Goal: Task Accomplishment & Management: Manage account settings

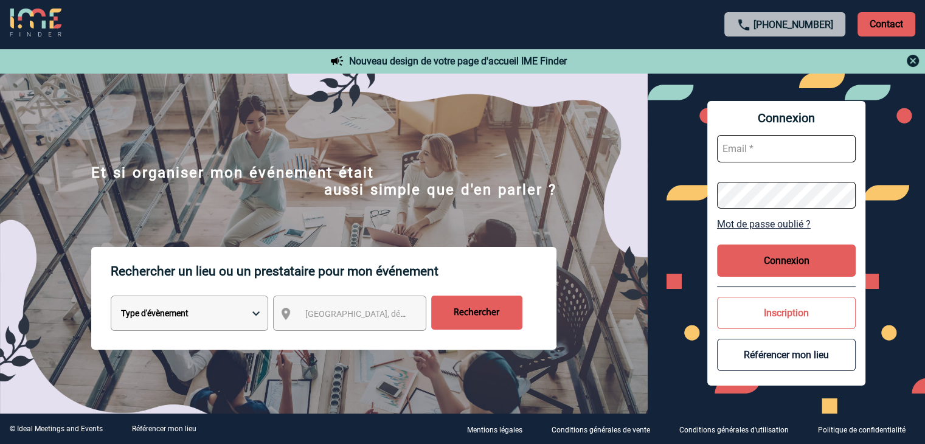
type input "[EMAIL_ADDRESS][DOMAIN_NAME]"
click at [783, 258] on button "Connexion" at bounding box center [786, 261] width 139 height 32
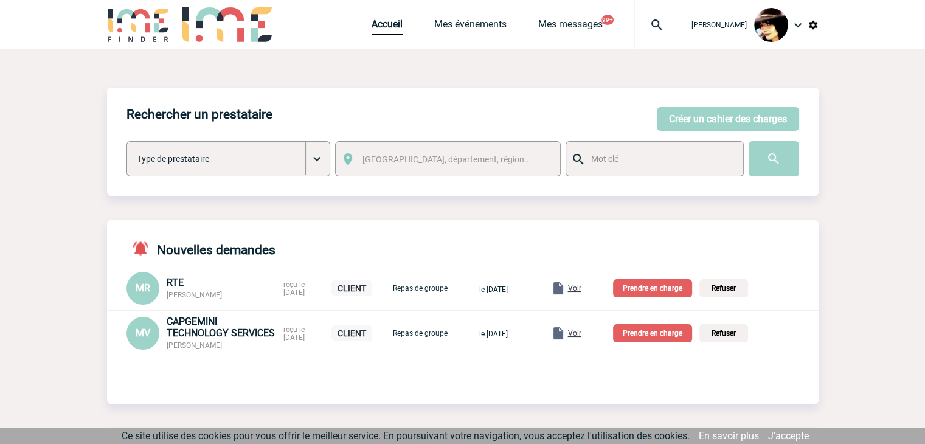
click at [581, 333] on span "Voir" at bounding box center [574, 333] width 13 height 9
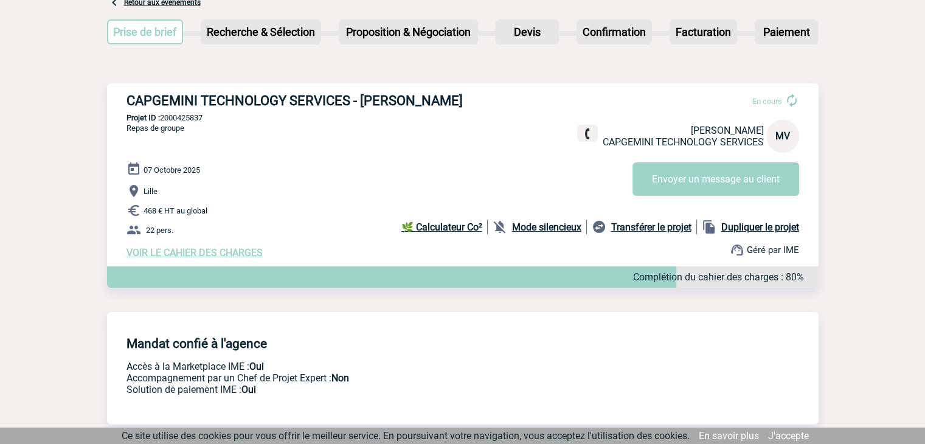
scroll to position [12, 0]
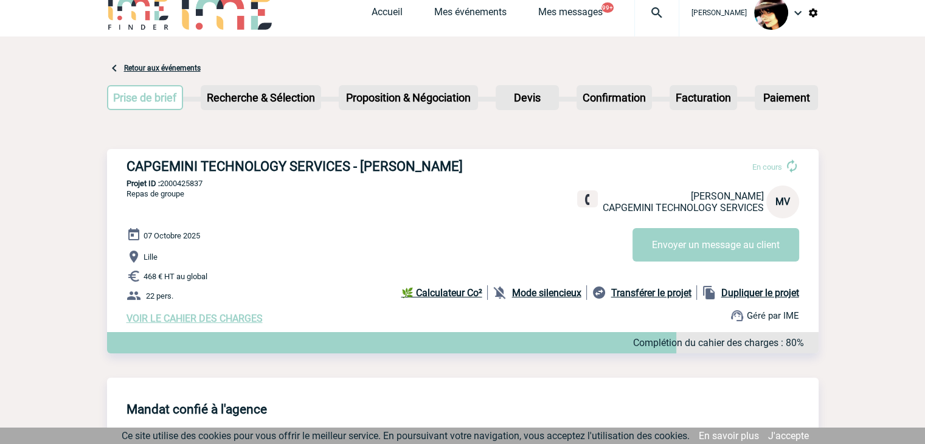
click at [181, 324] on span "VOIR LE CAHIER DES CHARGES" at bounding box center [195, 319] width 136 height 12
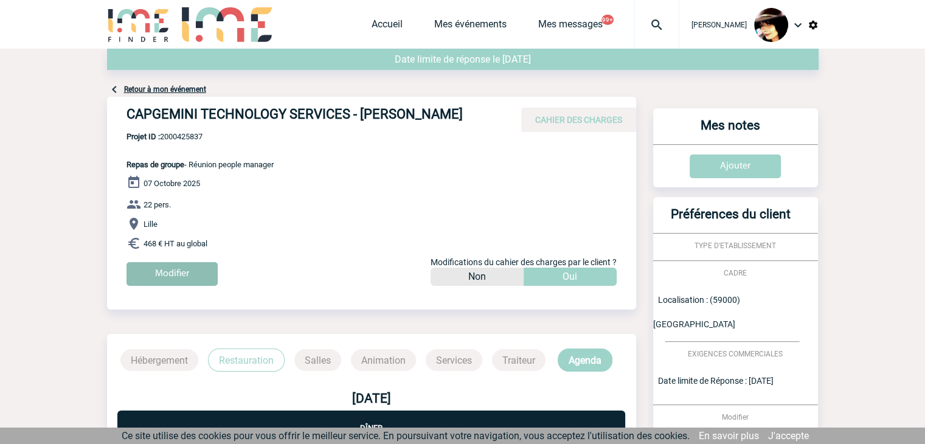
click at [165, 285] on input "Modifier" at bounding box center [172, 274] width 91 height 24
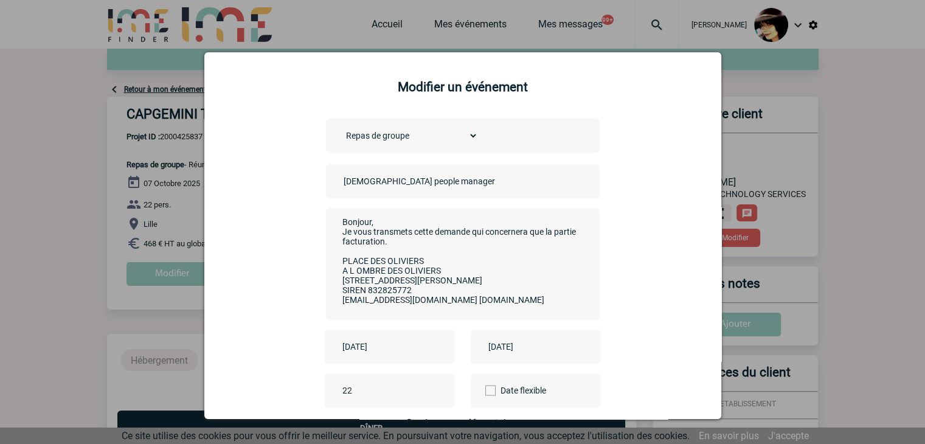
click at [341, 186] on input "Réunion people manager" at bounding box center [426, 181] width 170 height 16
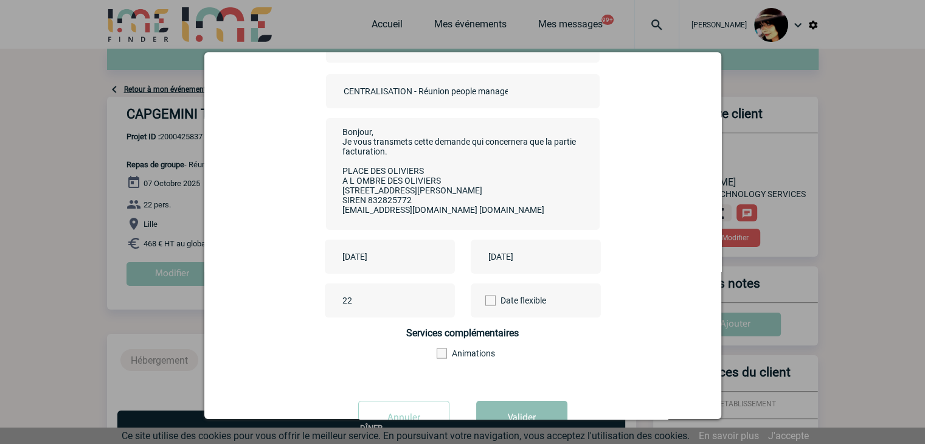
scroll to position [135, 0]
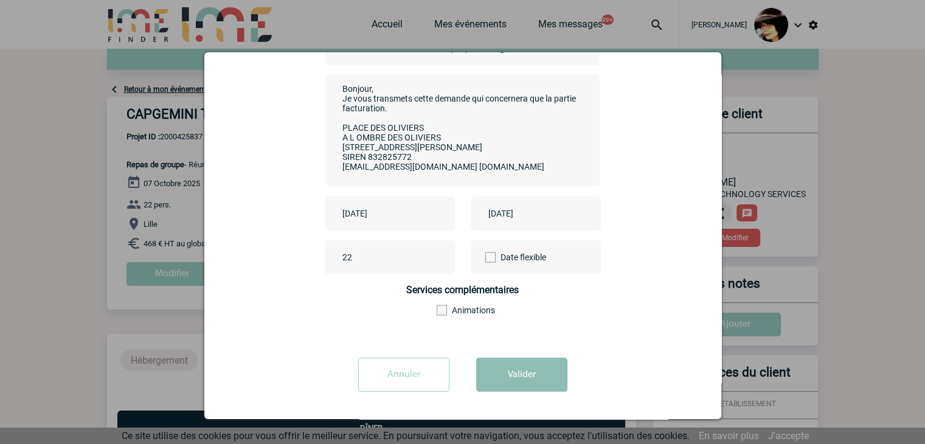
type input "CENTRALISATION - Réunion people manager"
click at [491, 385] on button "Valider" at bounding box center [521, 375] width 91 height 34
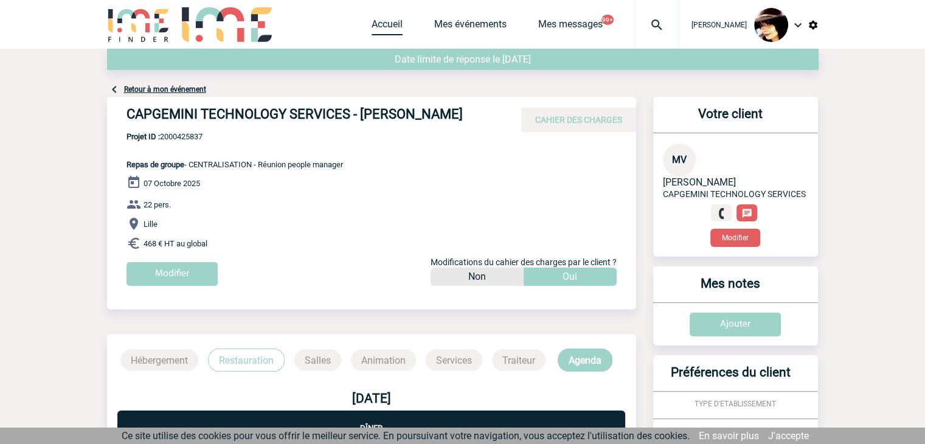
click at [374, 29] on link "Accueil" at bounding box center [387, 26] width 31 height 17
click at [375, 30] on link "Accueil" at bounding box center [387, 26] width 31 height 17
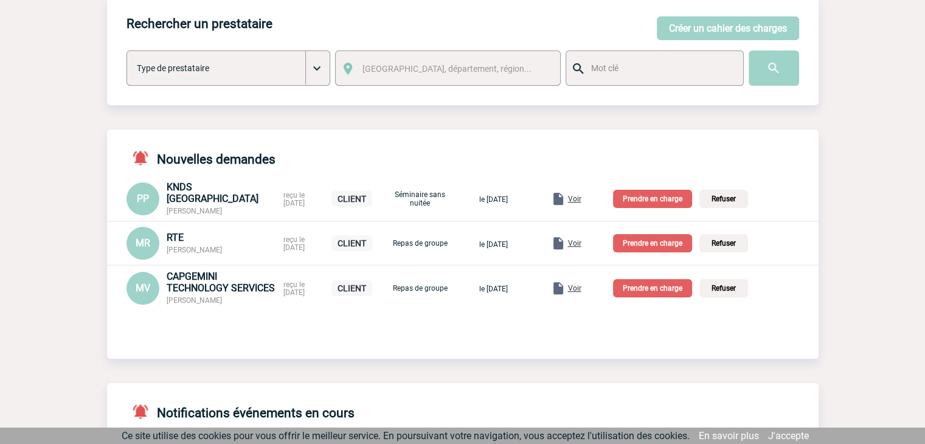
scroll to position [122, 0]
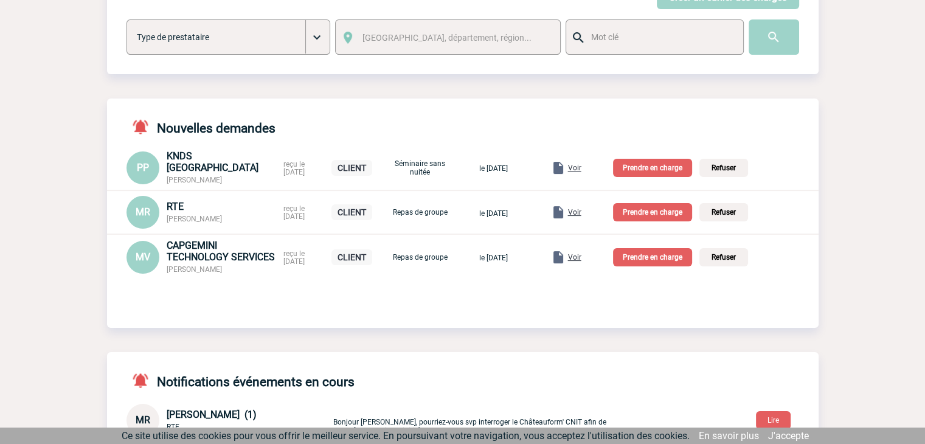
click at [642, 260] on p "Prendre en charge" at bounding box center [652, 257] width 79 height 18
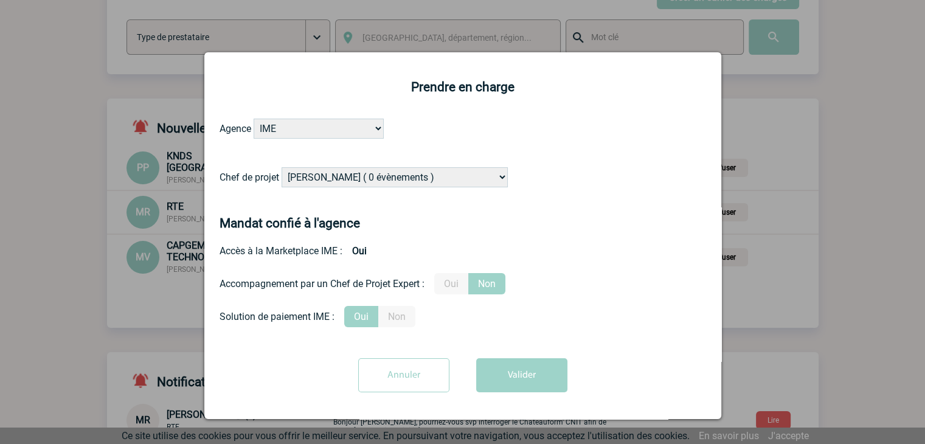
click at [404, 174] on select "[PERSON_NAME] ( 0 évènements ) [PERSON_NAME] ( 190 évènements ) [PERSON_NAME] (…" at bounding box center [395, 177] width 226 height 20
select select "103019"
click at [282, 168] on select "[PERSON_NAME] ( 0 évènements ) [PERSON_NAME] ( 190 évènements ) [PERSON_NAME] (…" at bounding box center [395, 177] width 226 height 20
click at [505, 373] on button "Valider" at bounding box center [521, 375] width 91 height 34
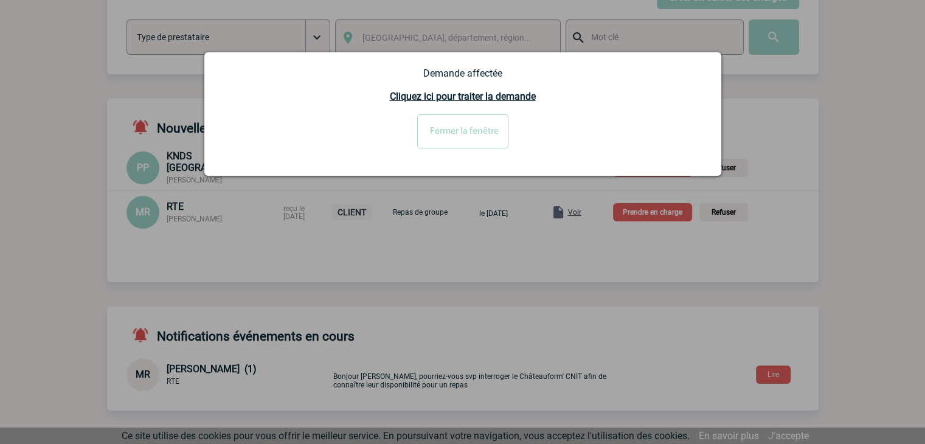
click at [478, 133] on input "Fermer la fenêtre" at bounding box center [462, 131] width 91 height 34
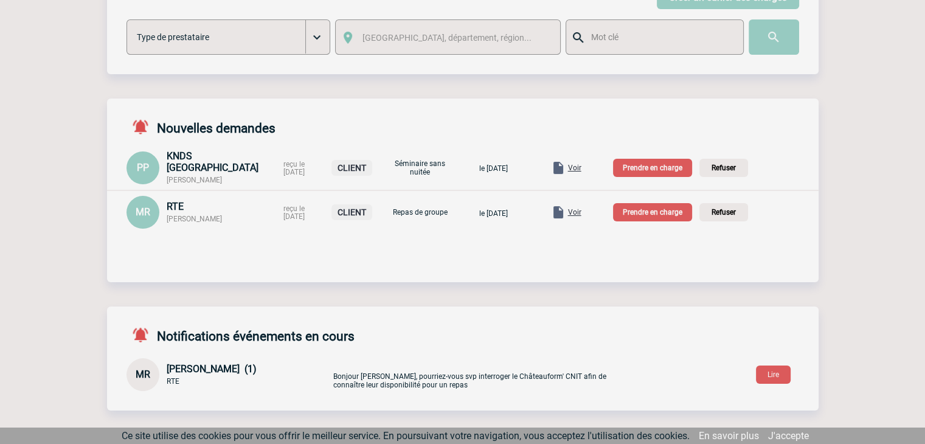
click at [654, 168] on div at bounding box center [462, 222] width 925 height 444
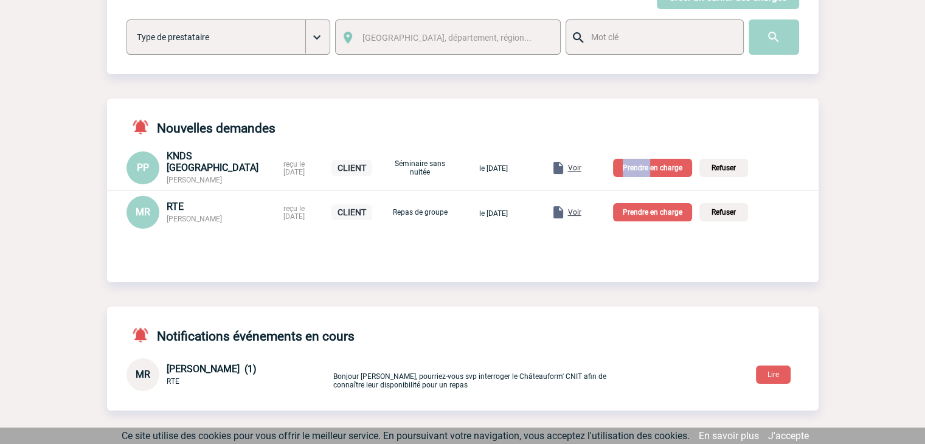
click at [654, 168] on p "Prendre en charge" at bounding box center [652, 168] width 79 height 18
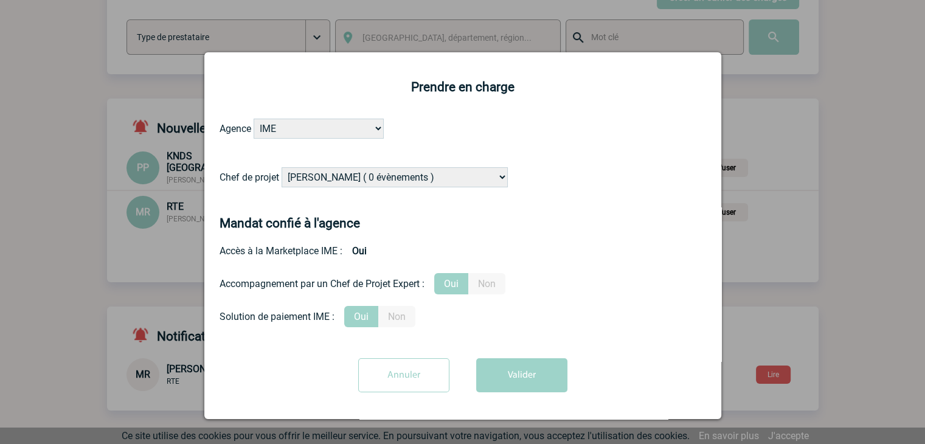
click at [364, 179] on select "Alizée VERLAGUET ( 0 évènements ) Anne-Françoise BONHOMME ( 190 évènements ) An…" at bounding box center [395, 177] width 226 height 20
select select "131349"
click at [364, 179] on select "Alizée VERLAGUET ( 0 évènements ) Anne-Françoise BONHOMME ( 190 évènements ) An…" at bounding box center [395, 177] width 226 height 20
click at [496, 357] on form "Agence IME IME Nantes IME Aix-Marseille Chef de projet Alizée VERLAGUET ( 0 évè…" at bounding box center [463, 260] width 487 height 283
click at [503, 371] on button "Valider" at bounding box center [521, 375] width 91 height 34
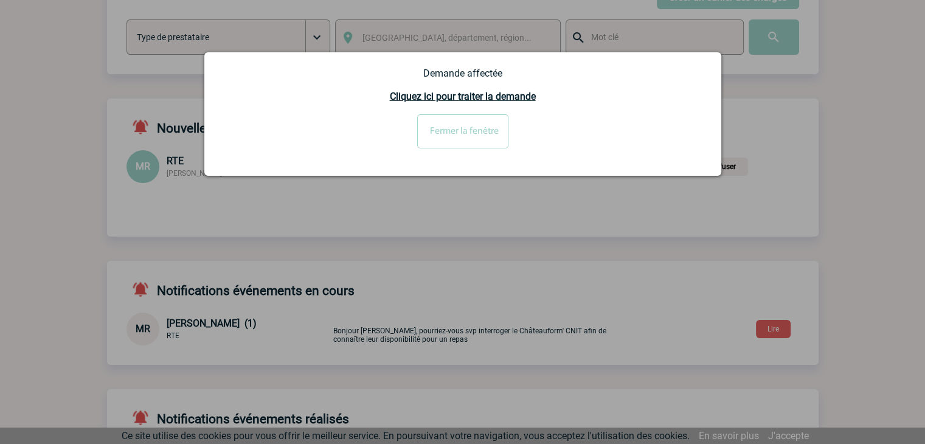
click at [477, 130] on input "Fermer la fenêtre" at bounding box center [462, 131] width 91 height 34
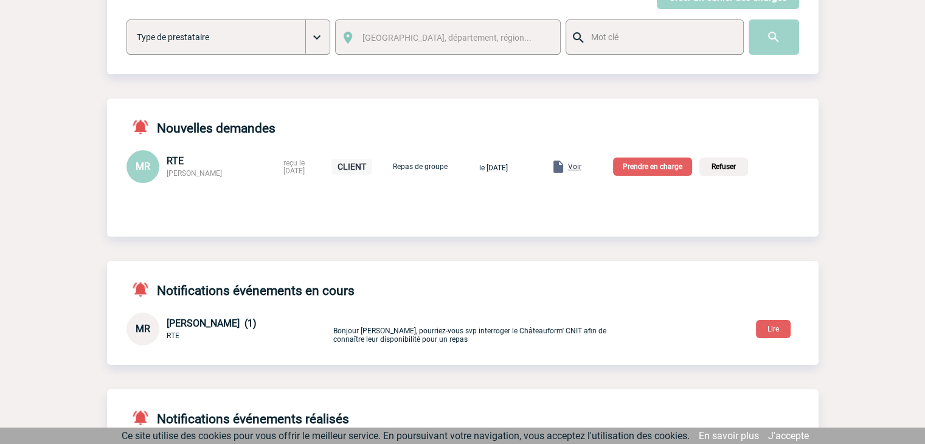
click at [581, 167] on span "Voir" at bounding box center [574, 166] width 13 height 9
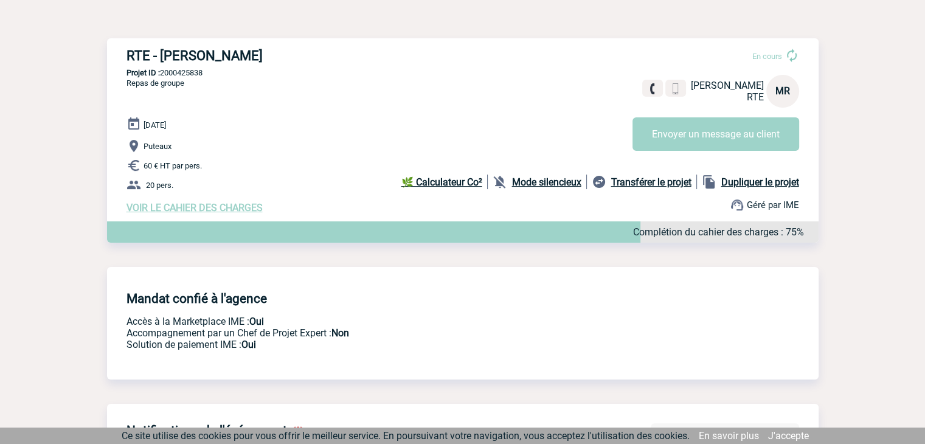
scroll to position [122, 0]
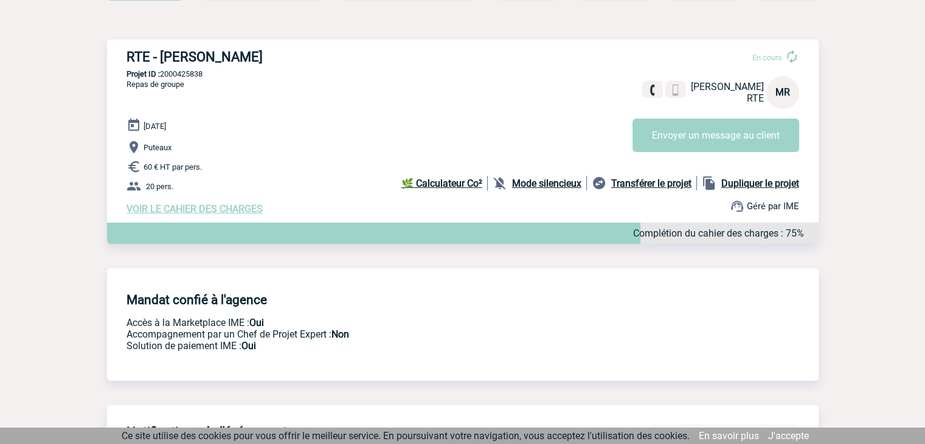
click at [190, 213] on span "VOIR LE CAHIER DES CHARGES" at bounding box center [195, 209] width 136 height 12
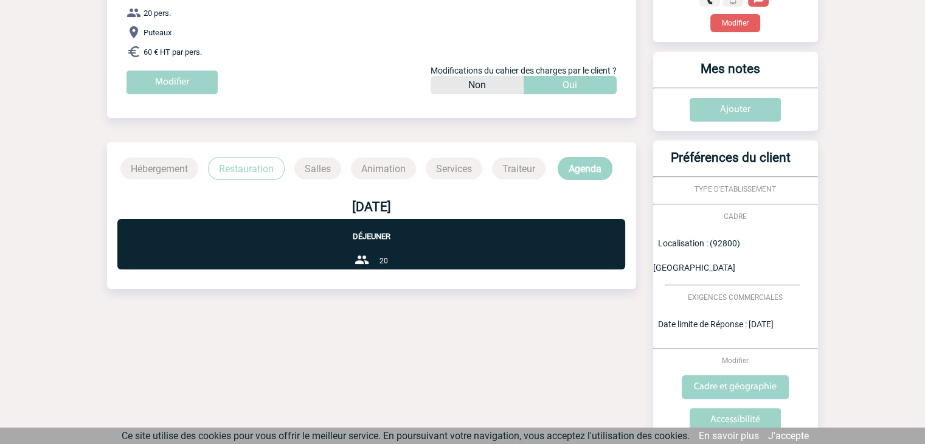
scroll to position [255, 0]
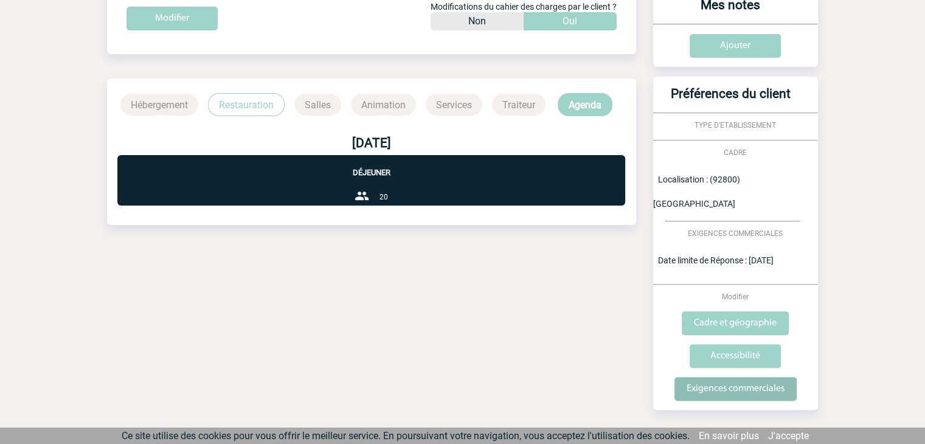
click at [701, 377] on input "Exigences commerciales" at bounding box center [736, 389] width 122 height 24
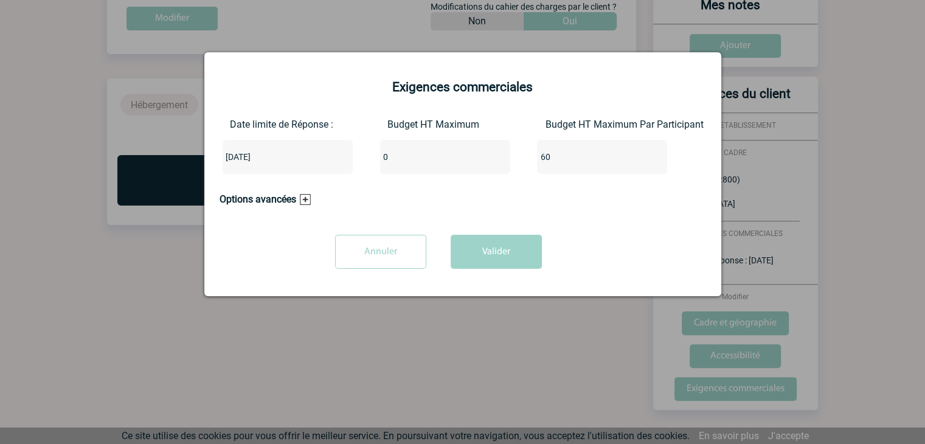
drag, startPoint x: 395, startPoint y: 155, endPoint x: 353, endPoint y: 158, distance: 42.0
click at [355, 158] on div "Date limite de Réponse : 2025-10-06 Budget HT Maximum 0 Budget HT Maximum Par P…" at bounding box center [463, 151] width 487 height 65
type input "1200"
click at [465, 260] on button "Valider" at bounding box center [496, 252] width 91 height 34
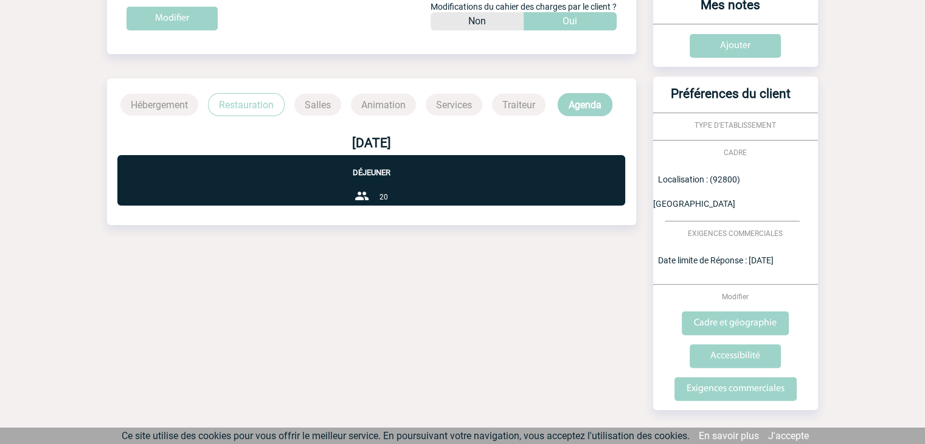
scroll to position [0, 0]
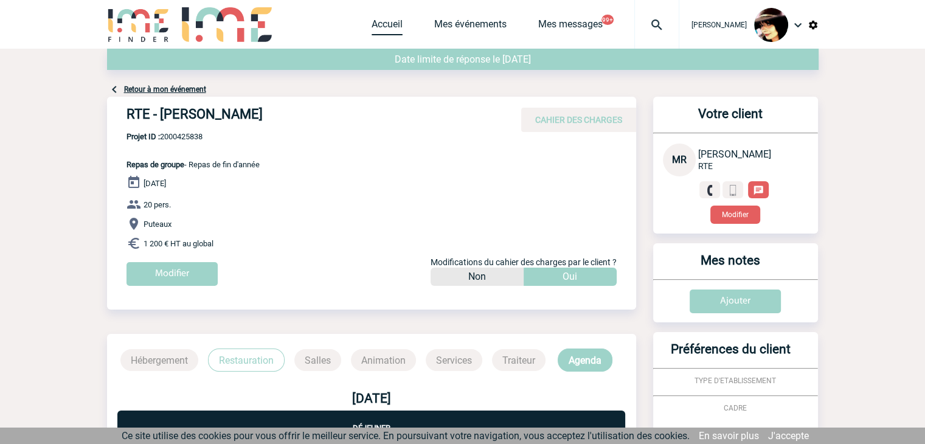
click at [372, 23] on link "Accueil" at bounding box center [387, 26] width 31 height 17
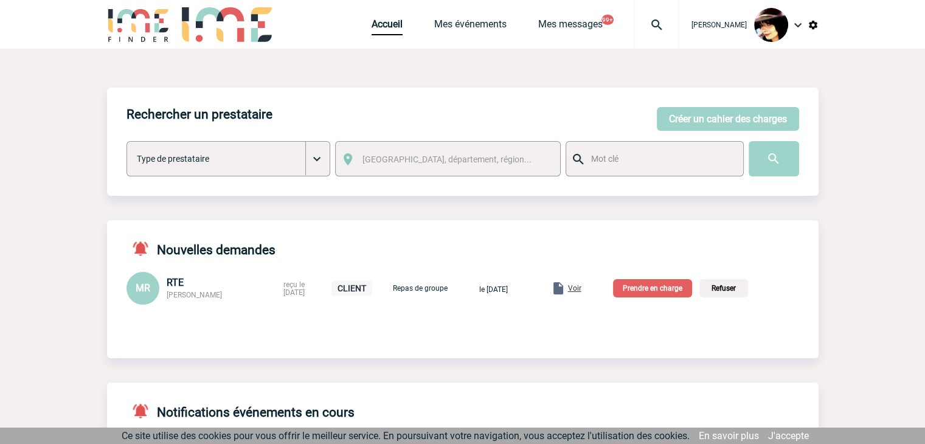
click at [644, 293] on p "Prendre en charge" at bounding box center [652, 288] width 79 height 18
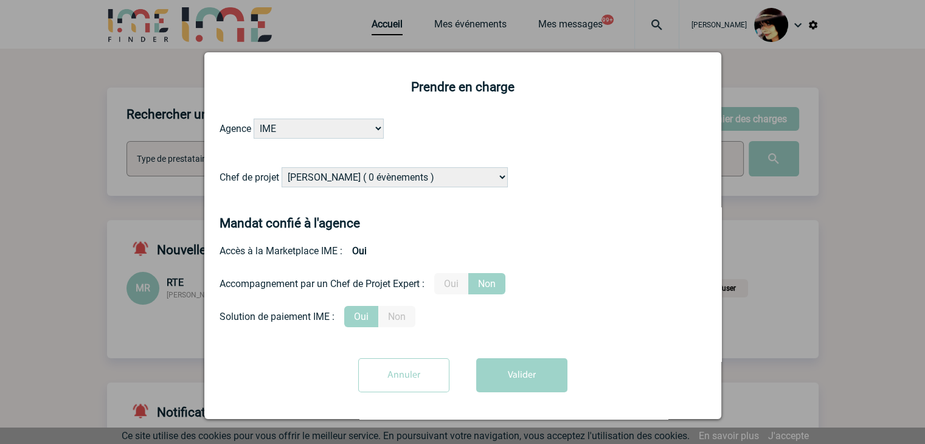
click at [381, 174] on select "Alizée VERLAGUET ( 0 évènements ) Anne-Françoise BONHOMME ( 190 évènements ) An…" at bounding box center [395, 177] width 226 height 20
select select "129741"
click at [381, 174] on select "Alizée VERLAGUET ( 0 évènements ) Anne-Françoise BONHOMME ( 190 évènements ) An…" at bounding box center [395, 177] width 226 height 20
click at [448, 291] on label "Oui" at bounding box center [451, 283] width 34 height 21
click at [0, 0] on input "Oui" at bounding box center [0, 0] width 0 height 0
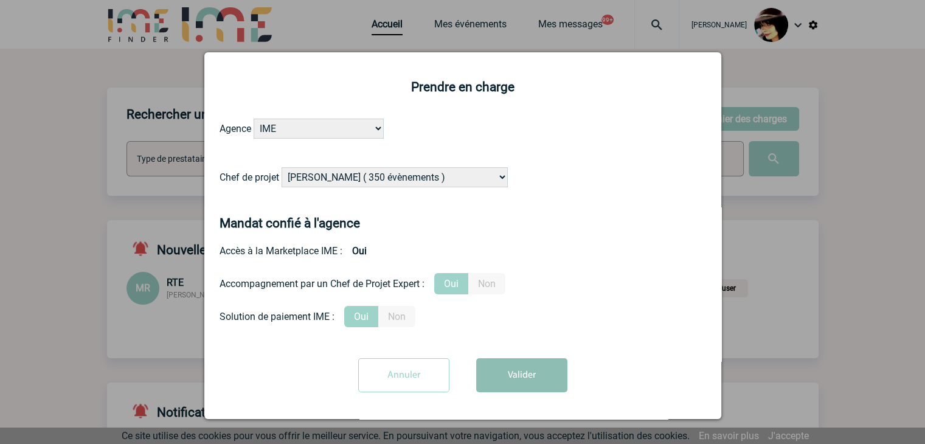
click at [519, 378] on button "Valider" at bounding box center [521, 375] width 91 height 34
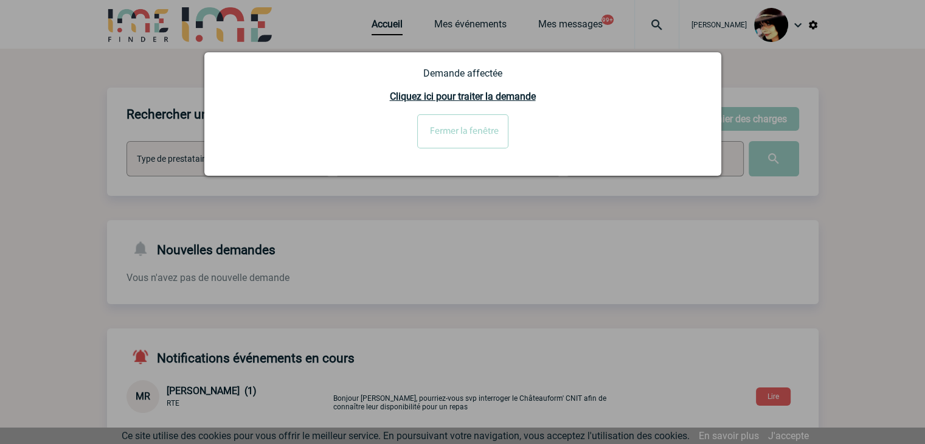
click at [450, 135] on input "Fermer la fenêtre" at bounding box center [462, 131] width 91 height 34
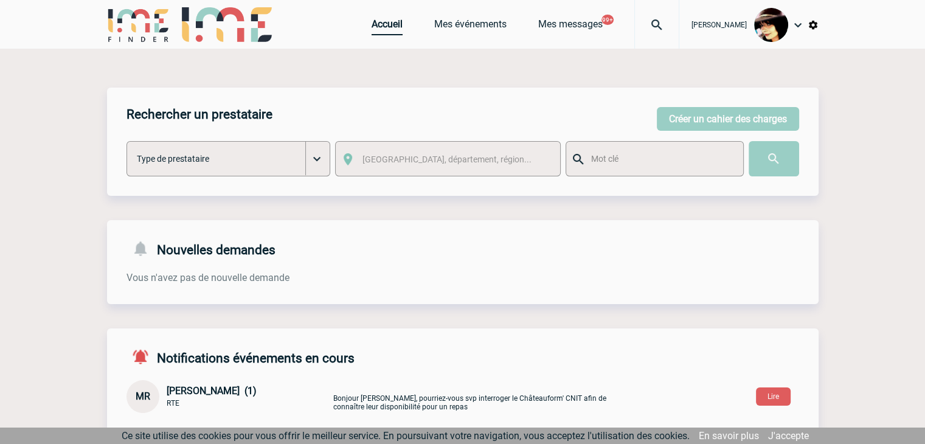
click at [380, 29] on link "Accueil" at bounding box center [387, 26] width 31 height 17
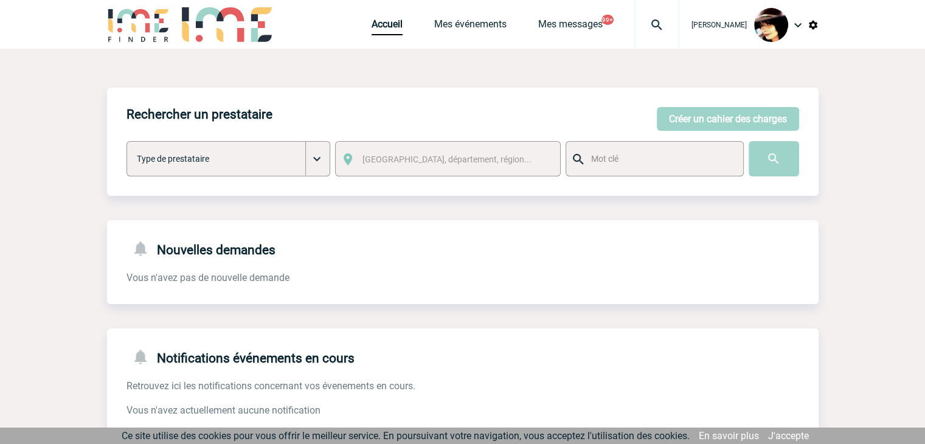
click at [647, 26] on img at bounding box center [657, 25] width 44 height 15
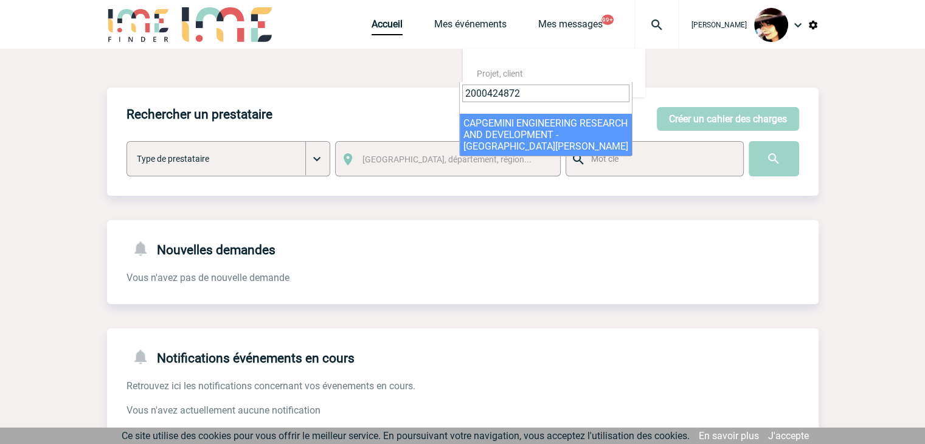
type input "2000424872"
select select "24373"
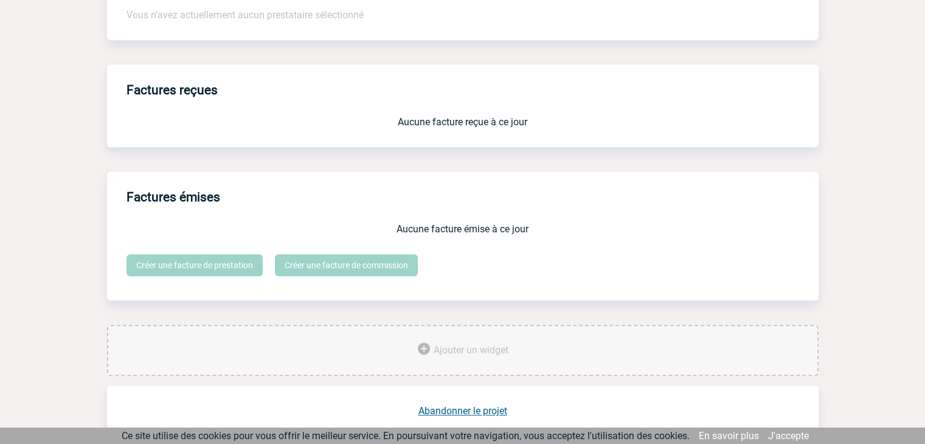
scroll to position [1022, 0]
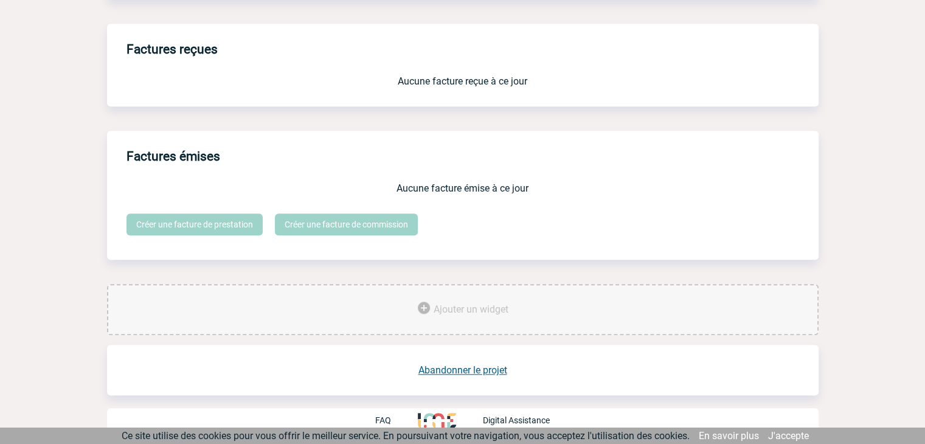
click at [443, 372] on link "Abandonner le projet" at bounding box center [462, 370] width 89 height 12
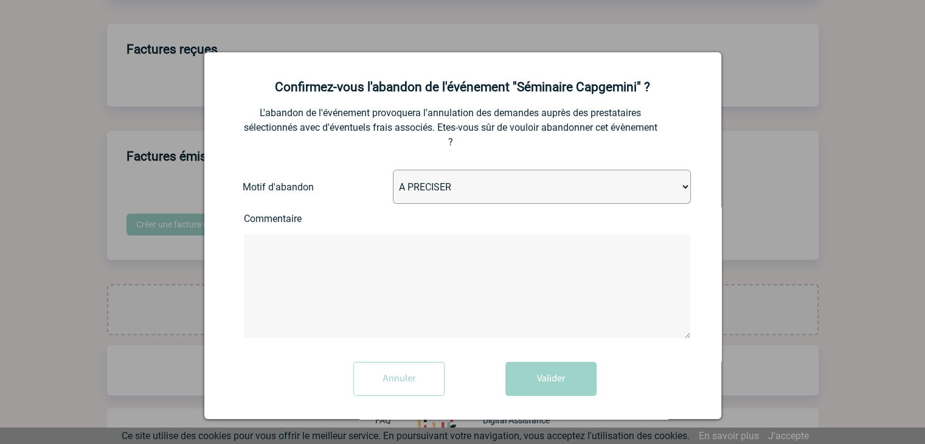
click at [450, 194] on select "A PRECISER Projet annulé Projet reporté Evénement organisé en interne A fait ap…" at bounding box center [542, 187] width 298 height 34
select select "ABANDON_PROJET_09"
click at [393, 171] on select "A PRECISER Projet annulé Projet reporté Evénement organisé en interne A fait ap…" at bounding box center [542, 187] width 298 height 34
click at [516, 385] on button "Valider" at bounding box center [550, 379] width 91 height 34
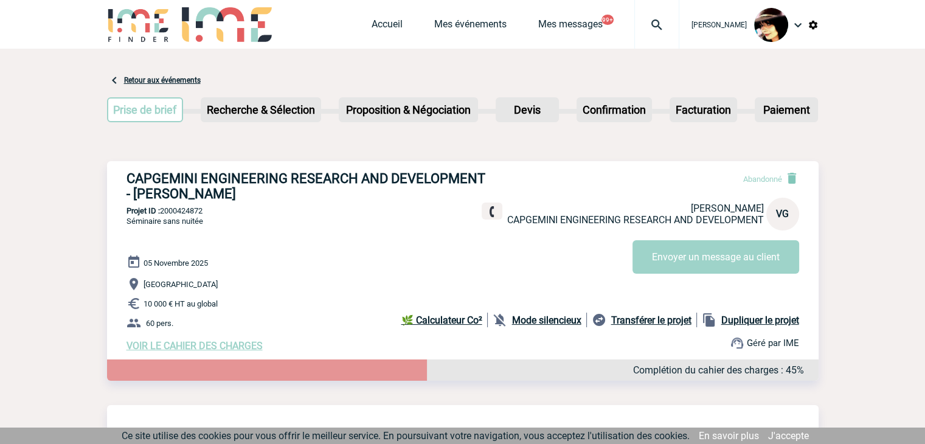
click at [643, 19] on img at bounding box center [657, 25] width 44 height 15
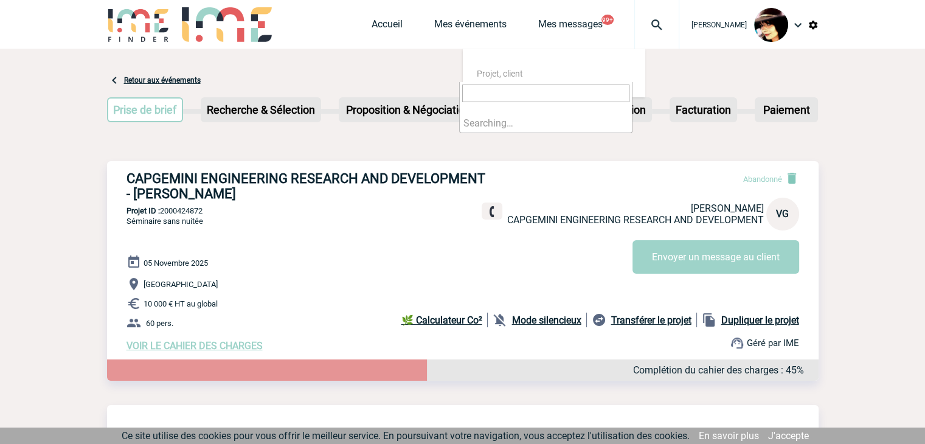
click at [543, 91] on input "search" at bounding box center [545, 94] width 167 height 18
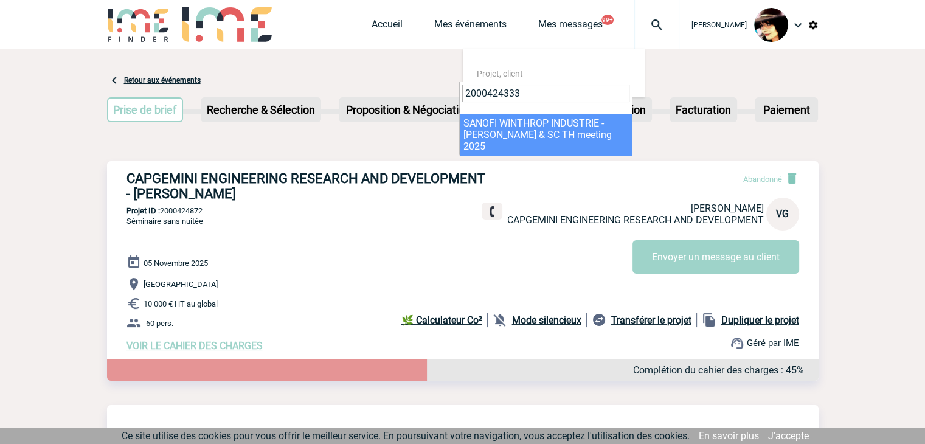
type input "2000424333"
select select "23834"
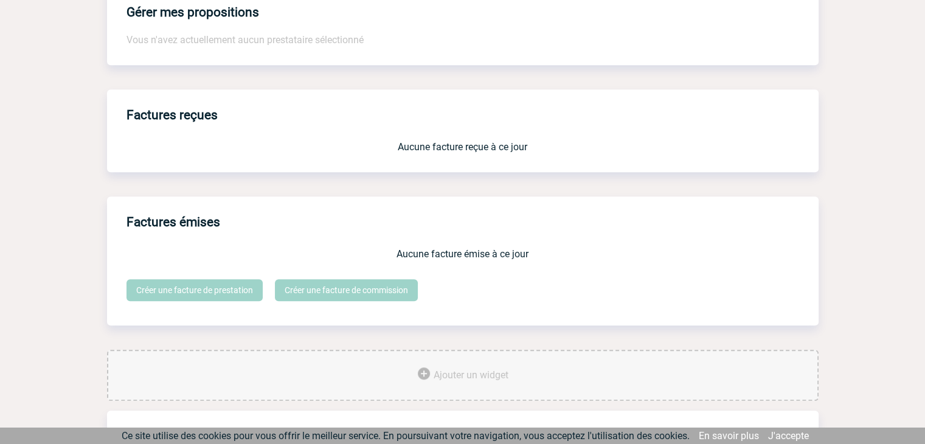
scroll to position [1005, 0]
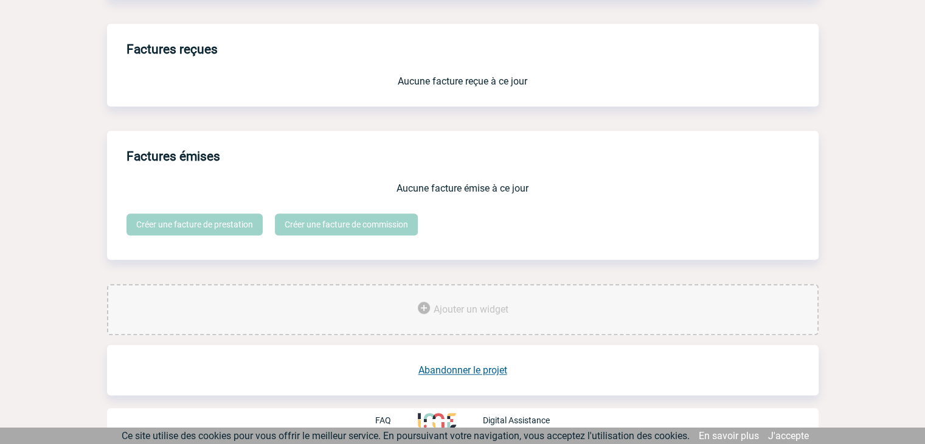
click at [446, 369] on link "Abandonner le projet" at bounding box center [462, 370] width 89 height 12
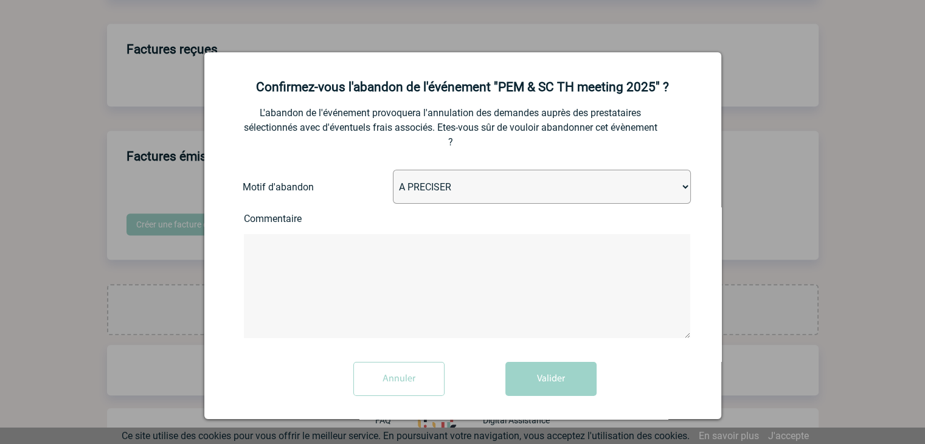
click at [445, 189] on select "A PRECISER Projet annulé Projet reporté Evénement organisé en interne A fait ap…" at bounding box center [542, 187] width 298 height 34
select select "ABANDON_PROJET_09"
click at [393, 171] on select "A PRECISER Projet annulé Projet reporté Evénement organisé en interne A fait ap…" at bounding box center [542, 187] width 298 height 34
click at [515, 375] on button "Valider" at bounding box center [550, 379] width 91 height 34
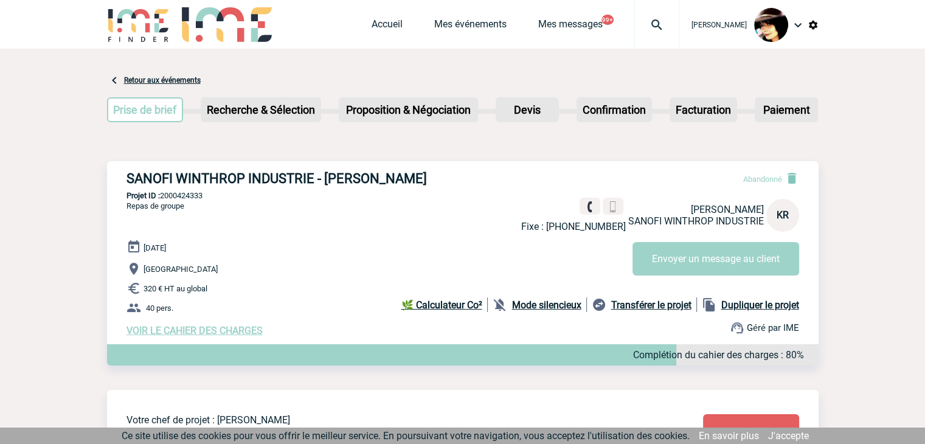
drag, startPoint x: 651, startPoint y: 26, endPoint x: 651, endPoint y: 33, distance: 6.7
click at [651, 26] on img at bounding box center [657, 25] width 44 height 15
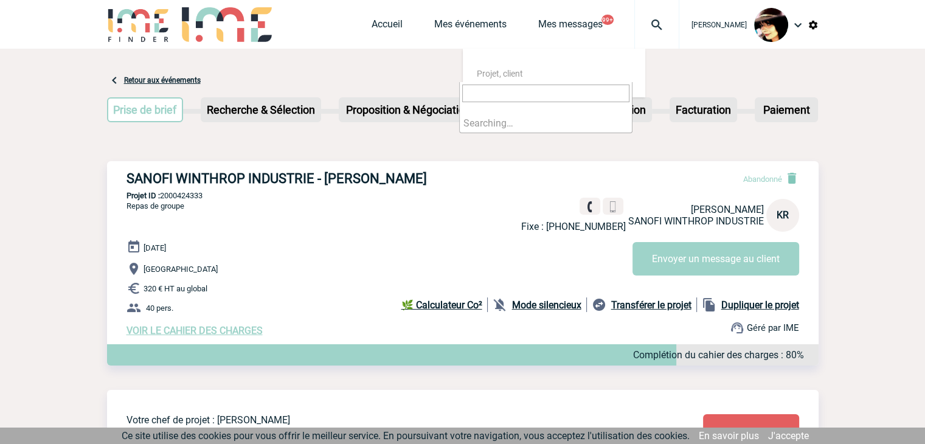
click at [539, 92] on input "search" at bounding box center [545, 94] width 167 height 18
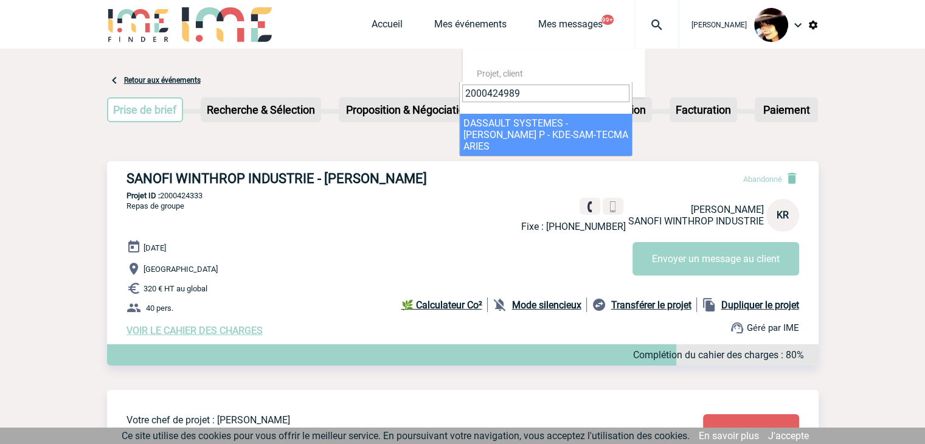
type input "2000424989"
drag, startPoint x: 505, startPoint y: 132, endPoint x: 516, endPoint y: 127, distance: 11.7
select select "24490"
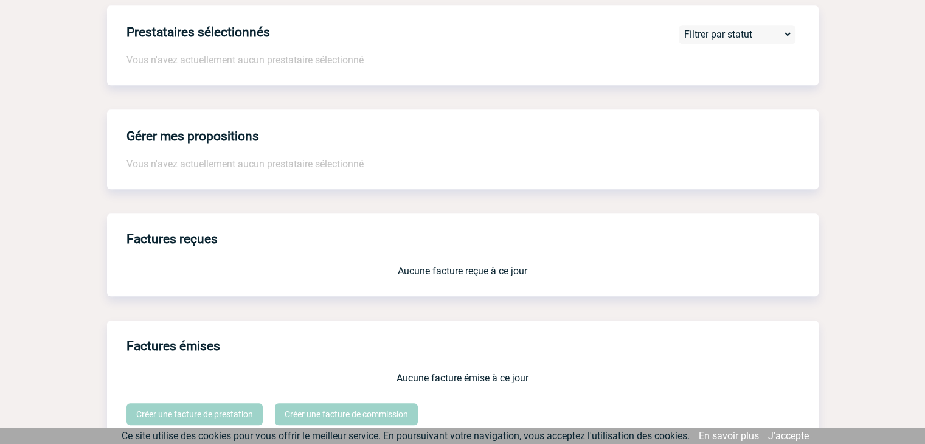
scroll to position [1015, 0]
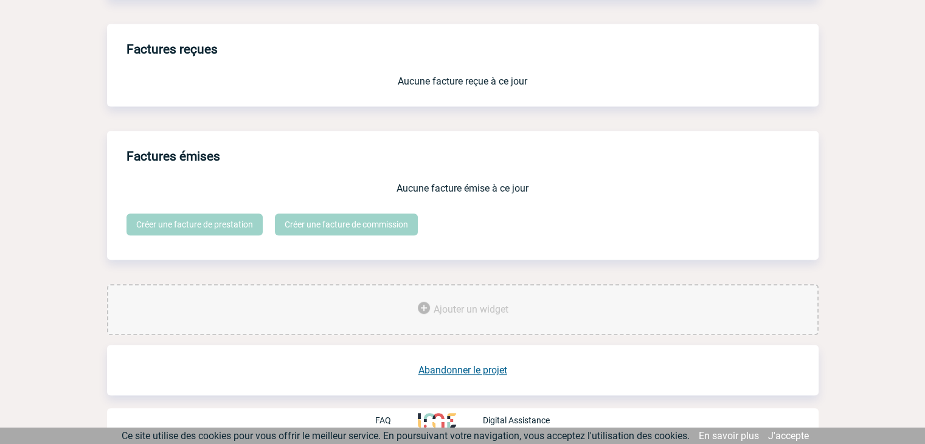
click at [477, 372] on link "Abandonner le projet" at bounding box center [462, 370] width 89 height 12
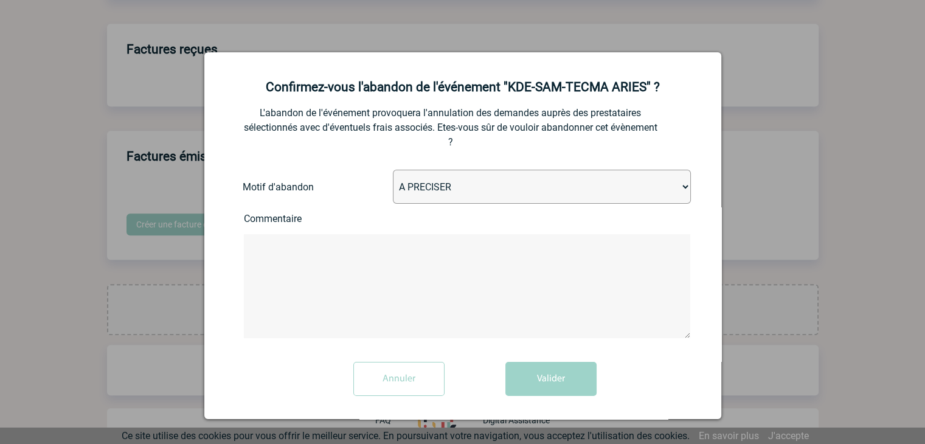
click at [442, 196] on select "A PRECISER Projet annulé Projet reporté Evénement organisé en interne A fait ap…" at bounding box center [542, 187] width 298 height 34
select select "ABANDON_PROJET_02"
click at [393, 171] on select "A PRECISER Projet annulé Projet reporté Evénement organisé en interne A fait ap…" at bounding box center [542, 187] width 298 height 34
click at [540, 387] on button "Valider" at bounding box center [550, 379] width 91 height 34
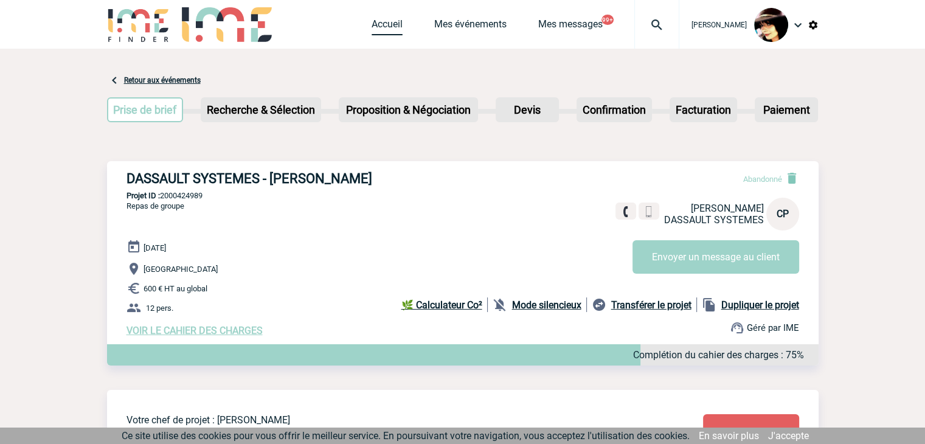
drag, startPoint x: 369, startPoint y: 26, endPoint x: 372, endPoint y: 40, distance: 13.7
click at [372, 26] on link "Accueil" at bounding box center [387, 26] width 31 height 17
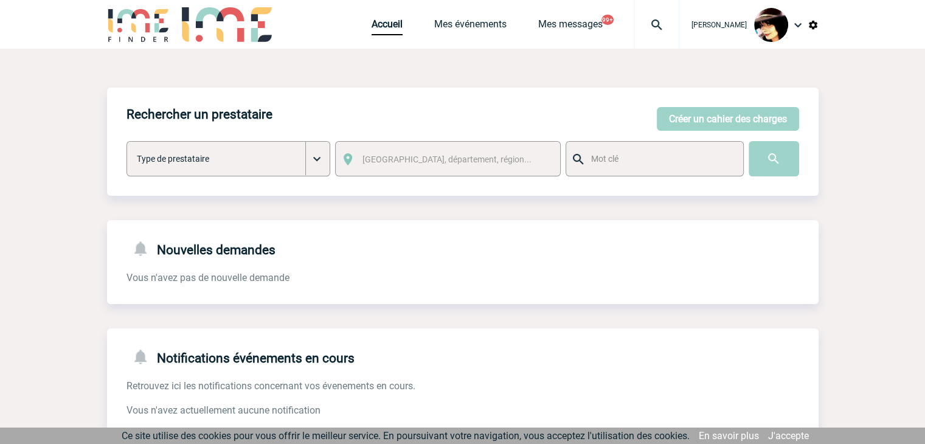
click at [642, 23] on img at bounding box center [657, 25] width 44 height 15
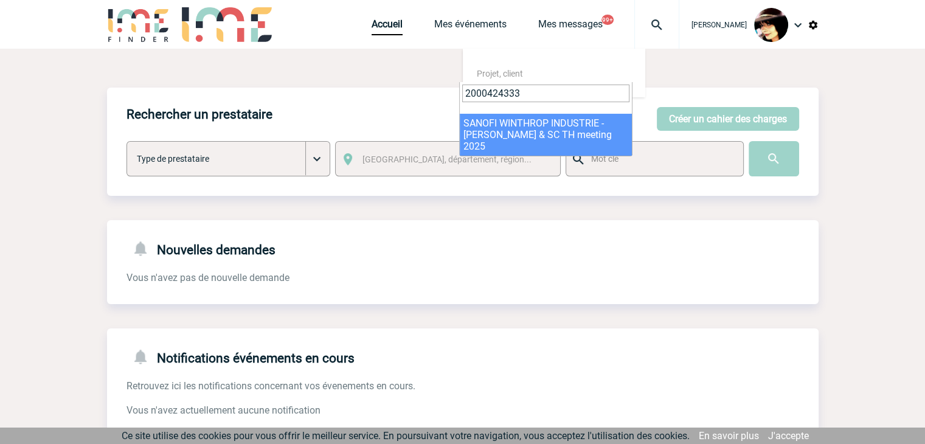
type input "2000424333"
drag, startPoint x: 516, startPoint y: 139, endPoint x: 513, endPoint y: 154, distance: 15.5
select select "23834"
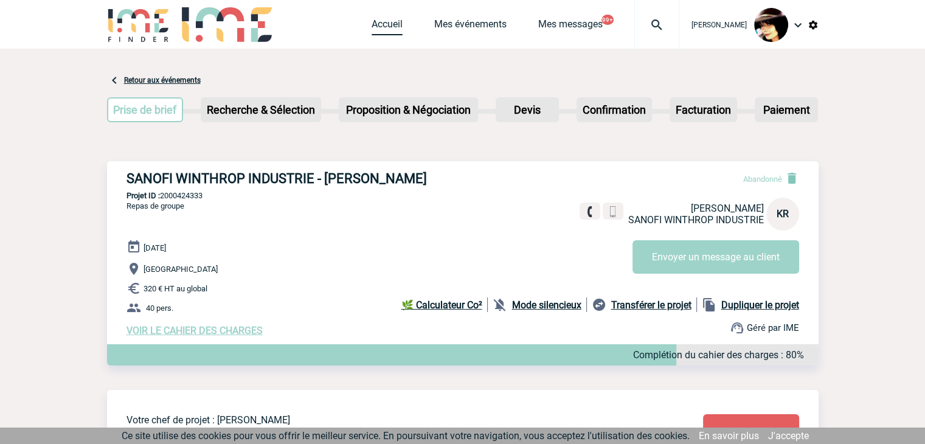
click at [372, 27] on link "Accueil" at bounding box center [387, 26] width 31 height 17
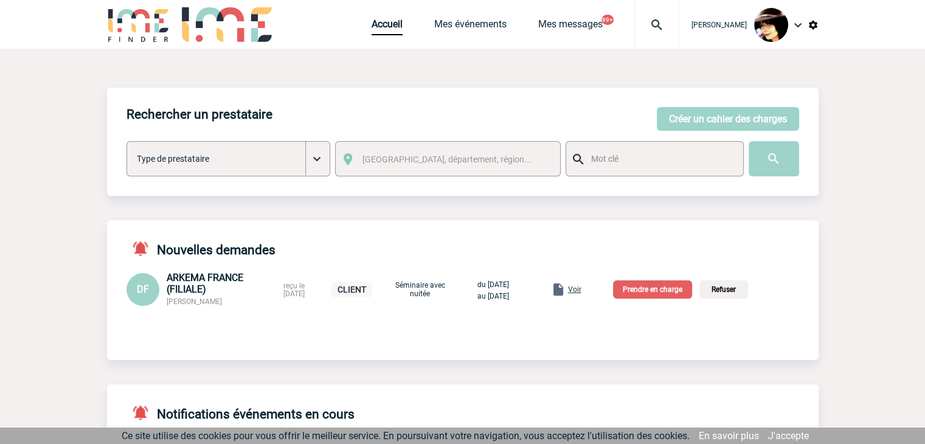
click at [752, 257] on div "Nouvelles demandes DF ARKEMA FRANCE (FILIALE) [PERSON_NAME] reçu le [DATE] CLIE…" at bounding box center [463, 280] width 712 height 120
click at [581, 290] on span "Voir" at bounding box center [574, 289] width 13 height 9
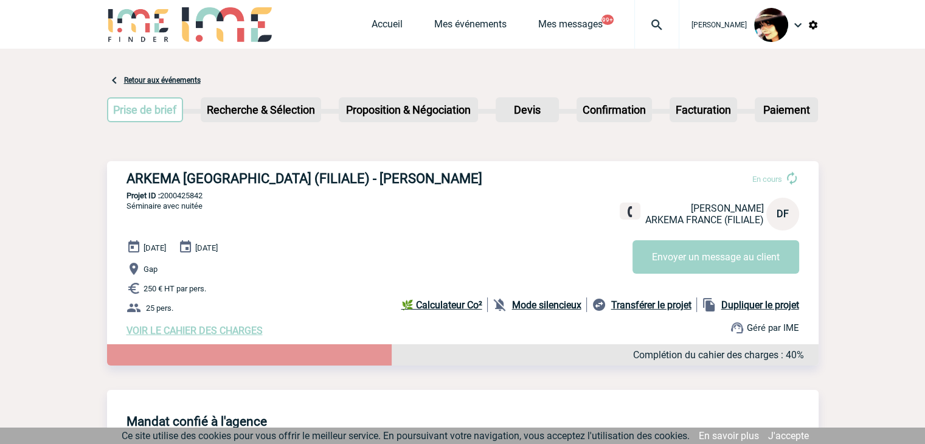
click at [206, 332] on span "VOIR LE CAHIER DES CHARGES" at bounding box center [195, 331] width 136 height 12
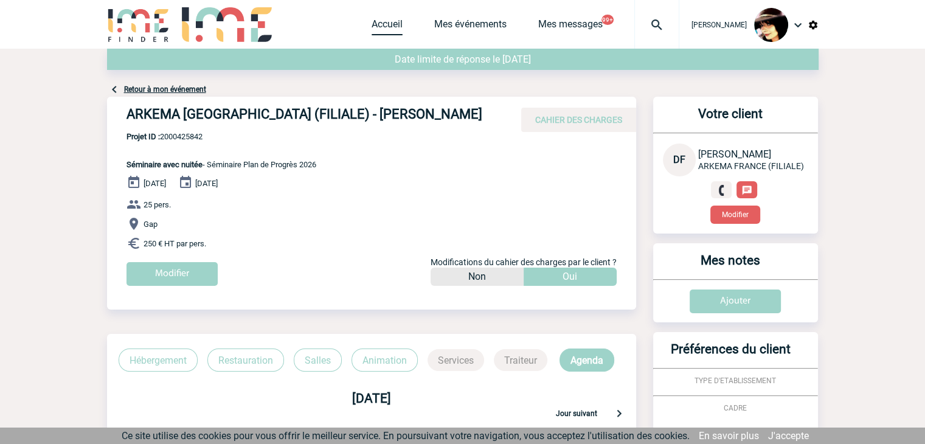
click at [385, 18] on link "Accueil" at bounding box center [387, 26] width 31 height 17
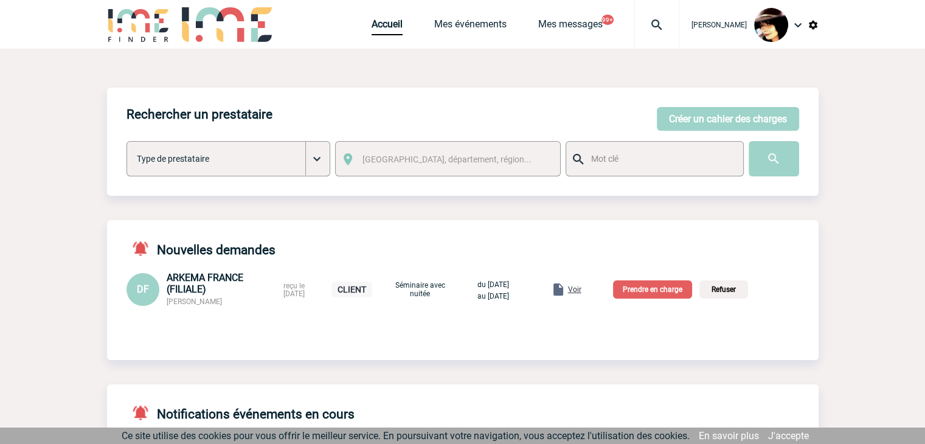
click at [581, 288] on span "Voir" at bounding box center [574, 289] width 13 height 9
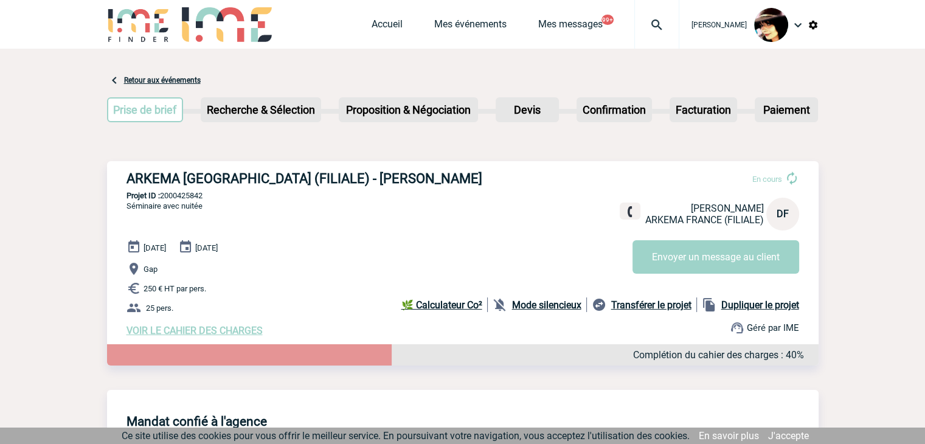
click at [218, 333] on span "VOIR LE CAHIER DES CHARGES" at bounding box center [195, 331] width 136 height 12
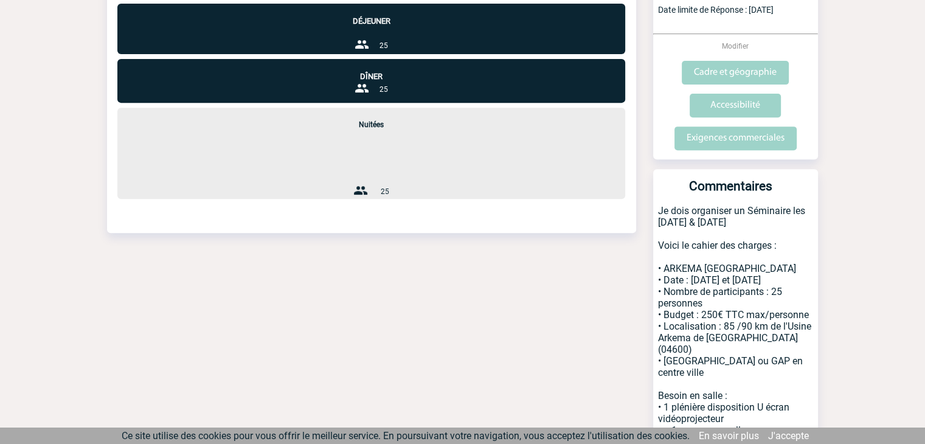
scroll to position [465, 0]
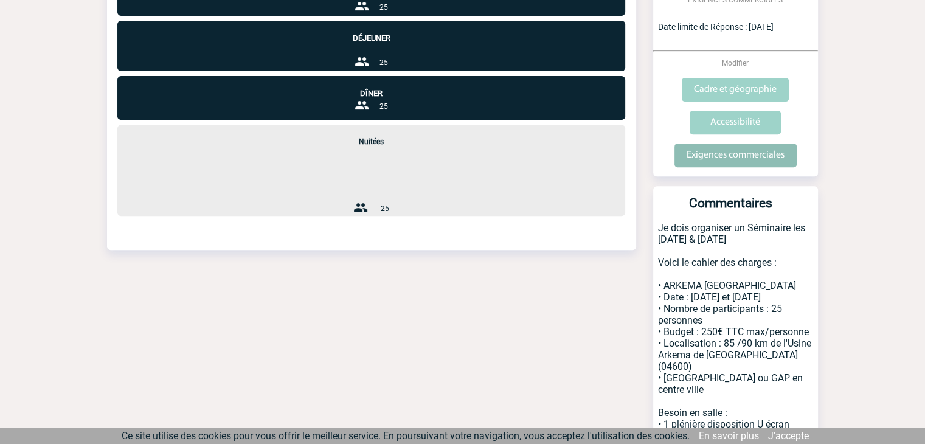
click at [727, 158] on input "Exigences commerciales" at bounding box center [736, 156] width 122 height 24
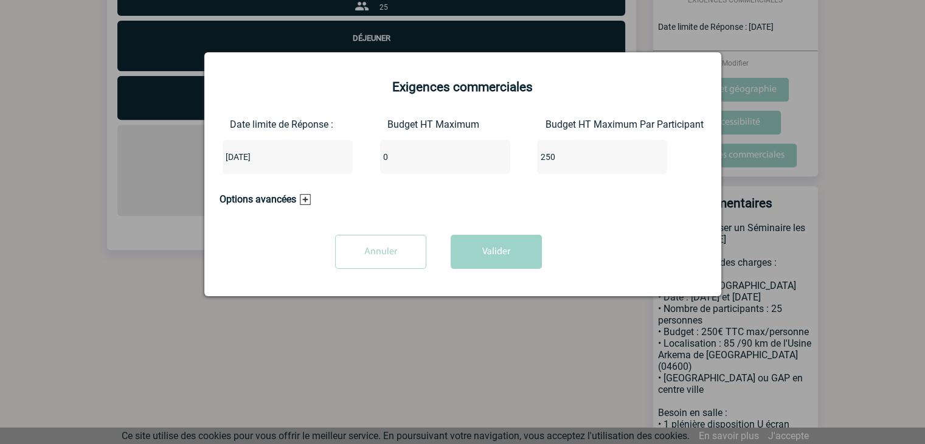
click at [422, 154] on input "0" at bounding box center [437, 157] width 114 height 16
type input "6250"
click at [479, 244] on button "Valider" at bounding box center [496, 252] width 91 height 34
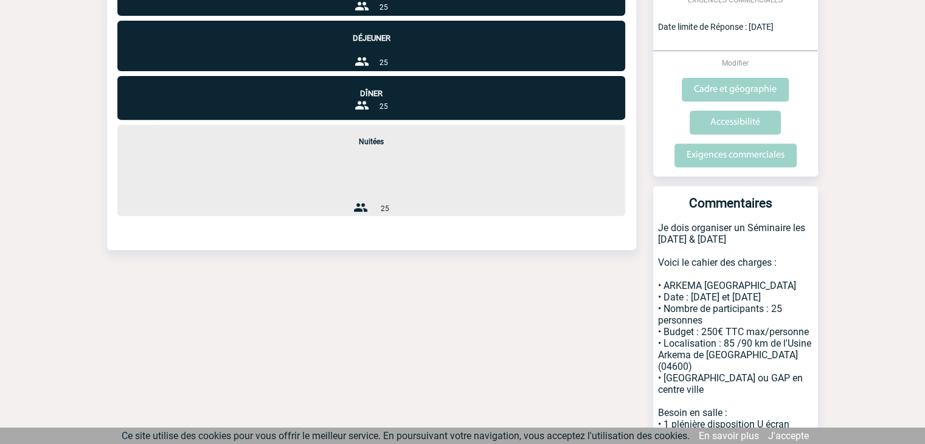
click at [451, 283] on div "Date limite de réponse le 06-10-2025 Retour à mon événement ARKEMA FRANCE (FILI…" at bounding box center [463, 295] width 712 height 1423
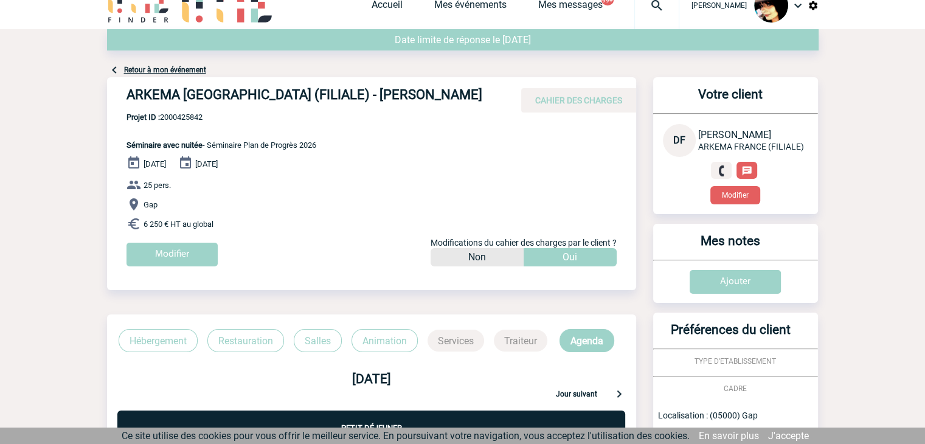
scroll to position [0, 0]
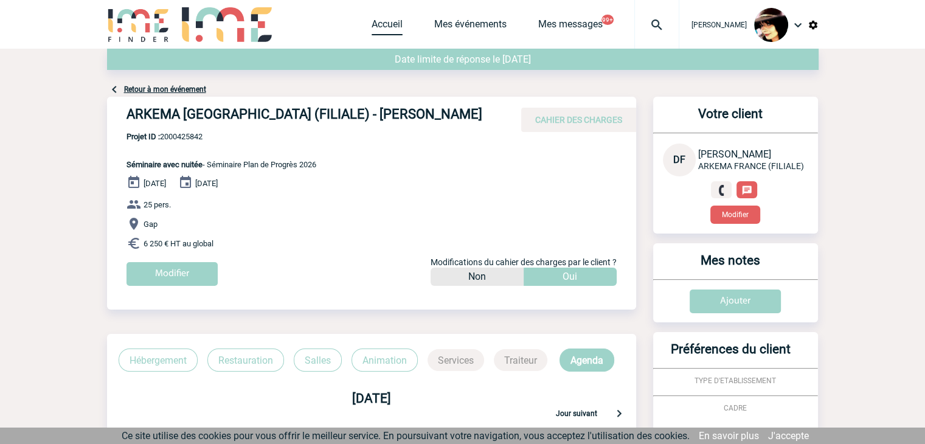
click at [379, 24] on link "Accueil" at bounding box center [387, 26] width 31 height 17
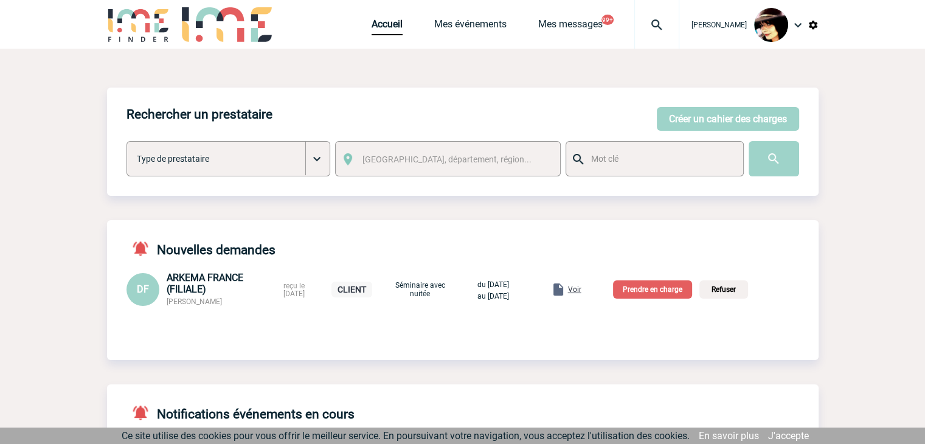
click at [581, 294] on span "Voir" at bounding box center [574, 289] width 13 height 9
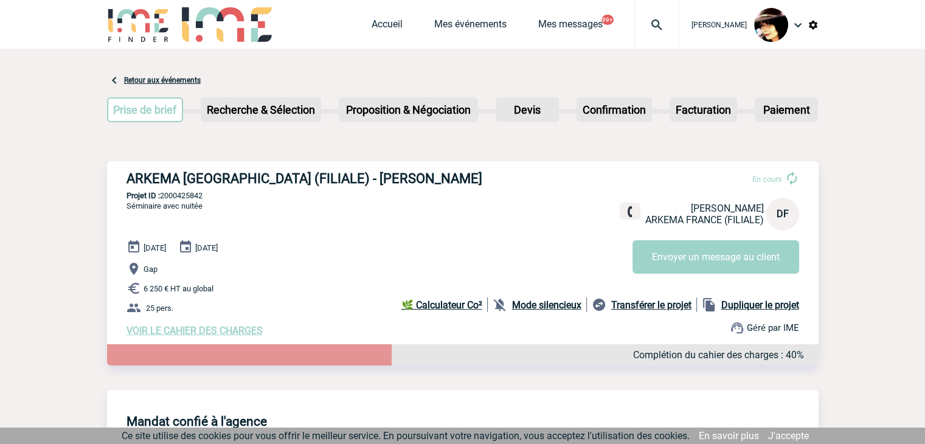
click at [370, 370] on div "ARKEMA FRANCE (FILIALE) - Delphine FIGUIERE En cours Delphine FIGUIERE ARKEMA F…" at bounding box center [463, 275] width 712 height 229
click at [226, 331] on span "VOIR LE CAHIER DES CHARGES" at bounding box center [195, 331] width 136 height 12
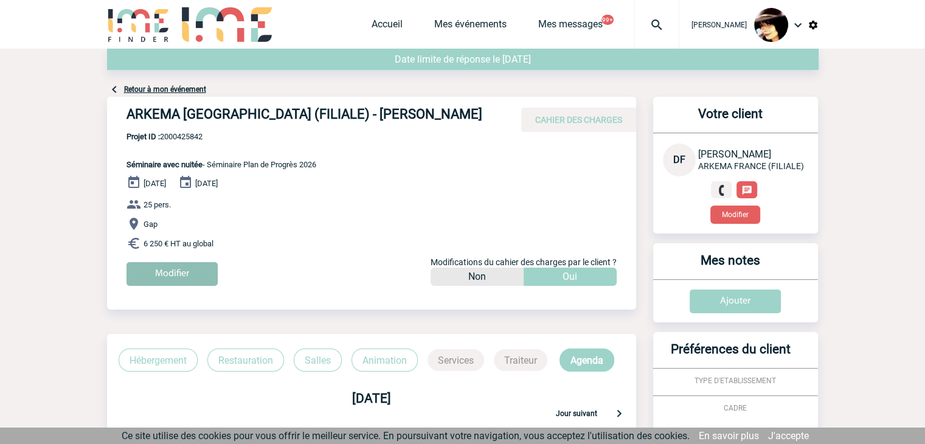
click at [178, 271] on input "Modifier" at bounding box center [172, 274] width 91 height 24
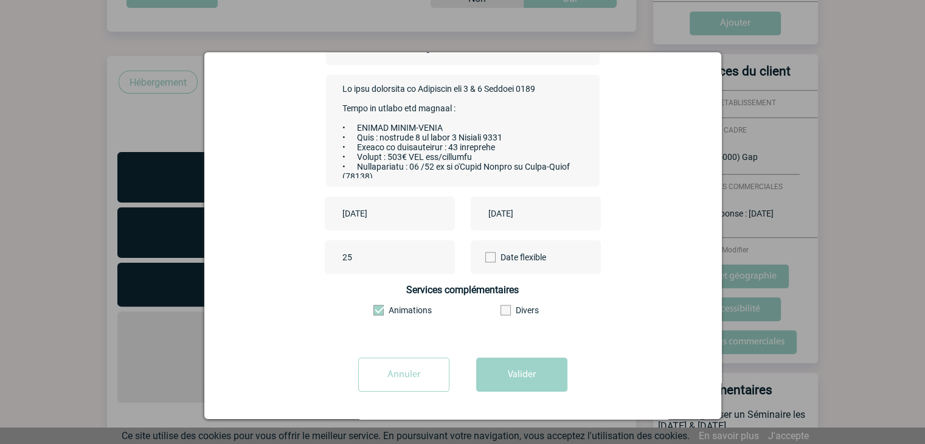
scroll to position [365, 0]
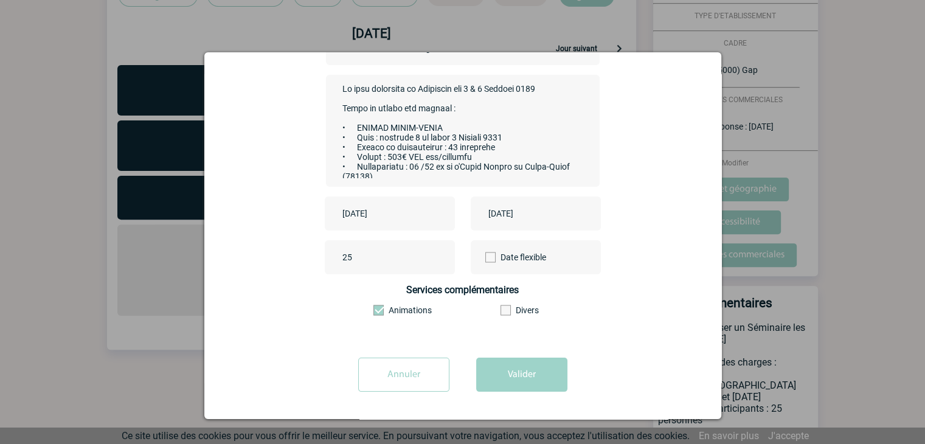
click at [406, 366] on input "Annuler" at bounding box center [403, 375] width 91 height 34
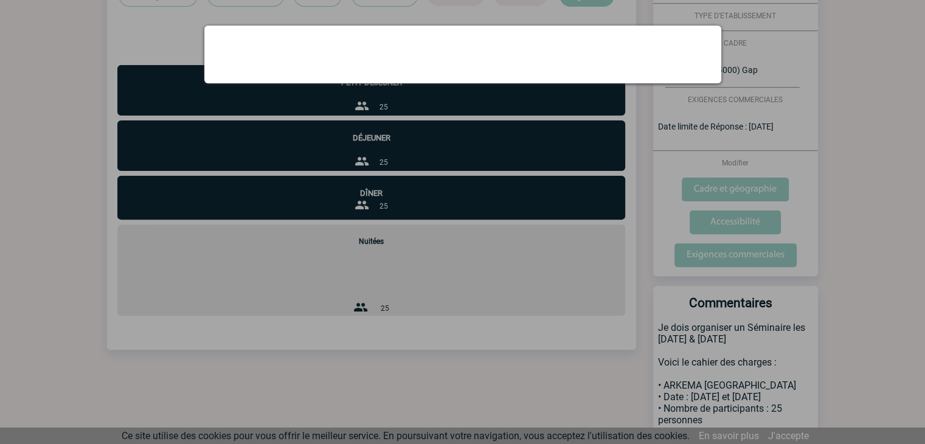
scroll to position [0, 0]
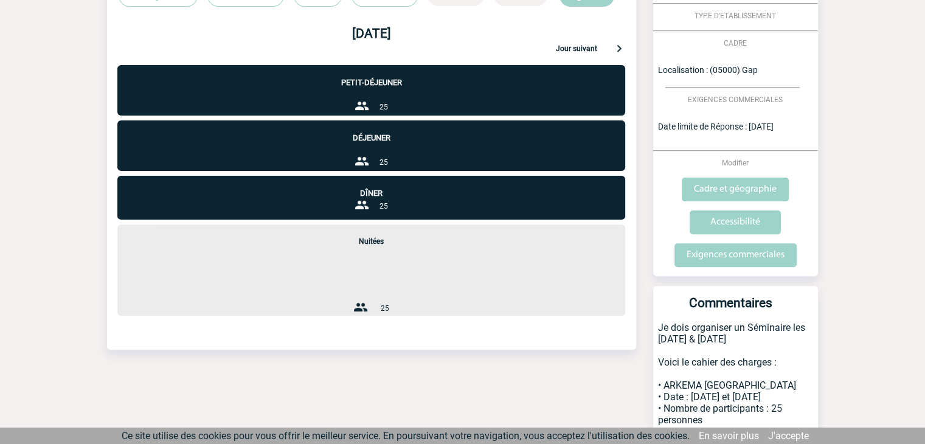
drag, startPoint x: 491, startPoint y: 266, endPoint x: 484, endPoint y: 274, distance: 10.4
click at [491, 266] on div "Nuitées 25" at bounding box center [371, 269] width 508 height 91
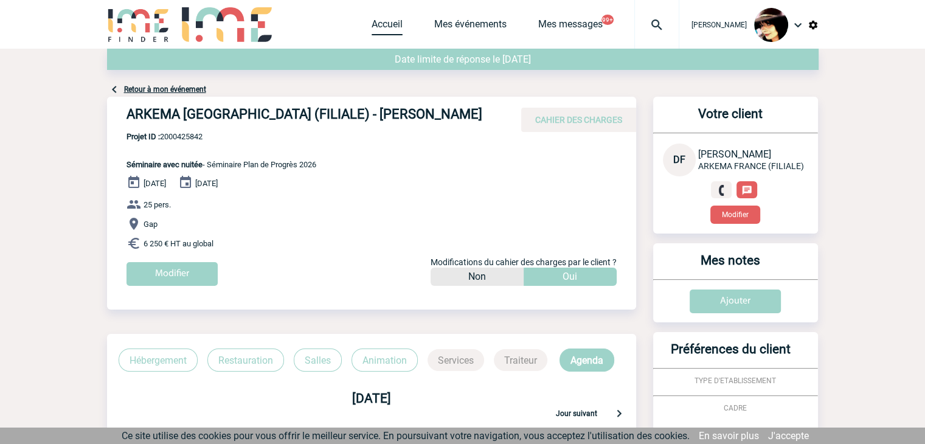
click at [372, 27] on link "Accueil" at bounding box center [387, 26] width 31 height 17
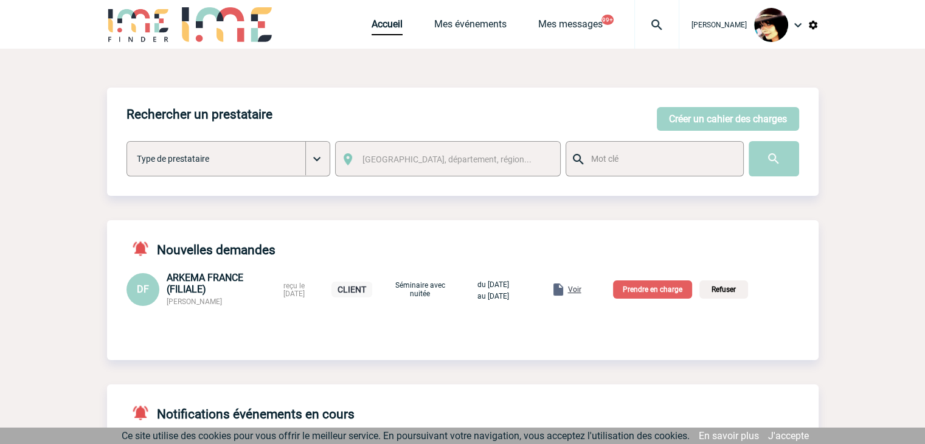
click at [644, 288] on p "Prendre en charge" at bounding box center [652, 289] width 79 height 18
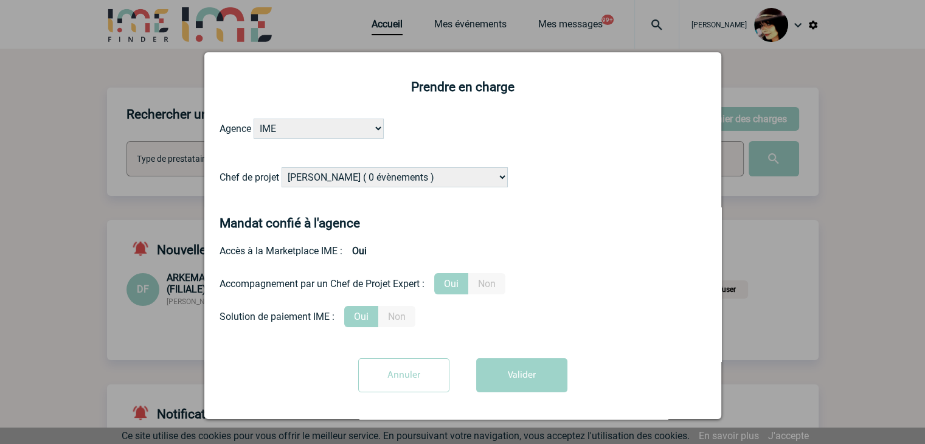
click at [449, 176] on select "[PERSON_NAME] ( 0 évènements ) [PERSON_NAME] ( 190 évènements ) [PERSON_NAME] (…" at bounding box center [395, 177] width 226 height 20
click at [411, 183] on select "[PERSON_NAME] ( 0 évènements ) [PERSON_NAME] ( 190 évènements ) [PERSON_NAME] (…" at bounding box center [395, 177] width 226 height 20
click at [367, 175] on select "[PERSON_NAME] ( 0 évènements ) [PERSON_NAME] ( 190 évènements ) [PERSON_NAME] (…" at bounding box center [395, 177] width 226 height 20
select select "122719"
click at [282, 168] on select "[PERSON_NAME] ( 0 évènements ) [PERSON_NAME] ( 190 évènements ) [PERSON_NAME] (…" at bounding box center [395, 177] width 226 height 20
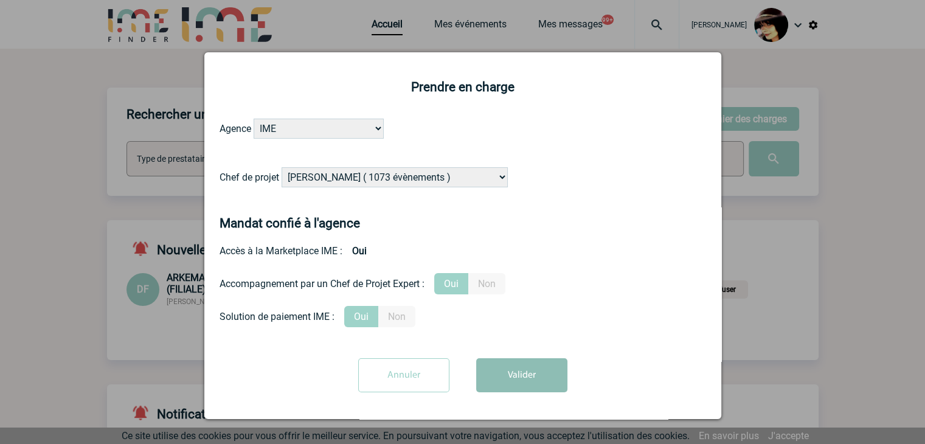
click at [504, 380] on button "Valider" at bounding box center [521, 375] width 91 height 34
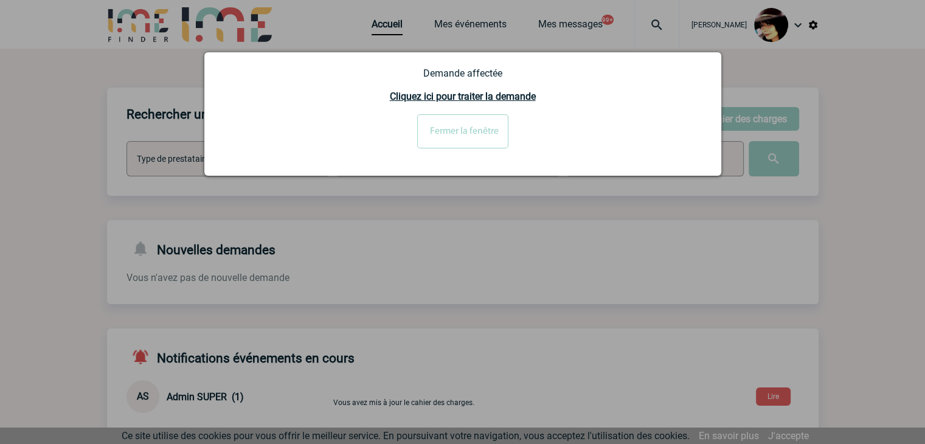
click at [431, 130] on input "Fermer la fenêtre" at bounding box center [462, 131] width 91 height 34
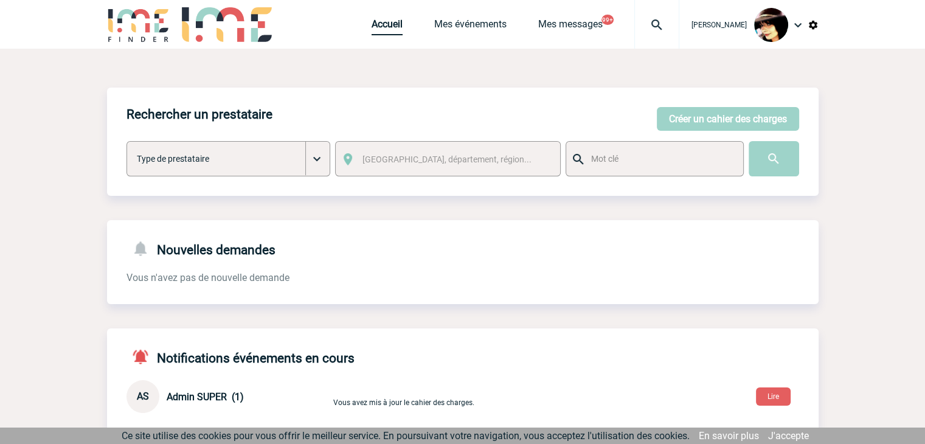
click at [372, 29] on link "Accueil" at bounding box center [387, 26] width 31 height 17
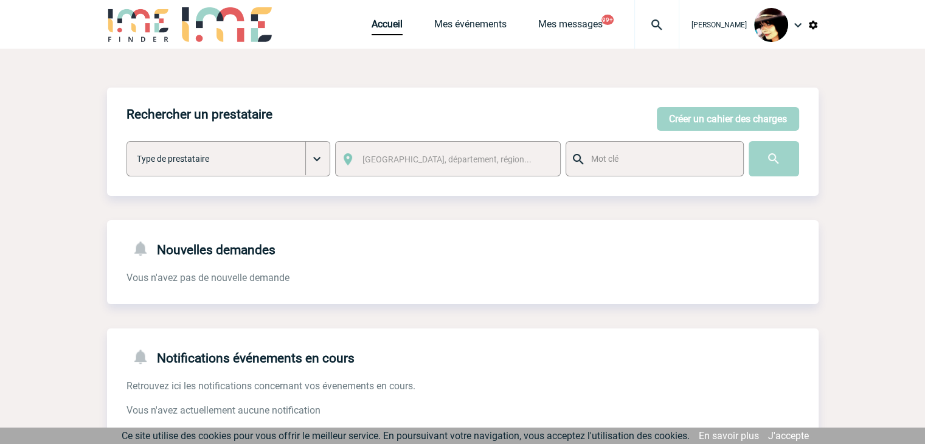
drag, startPoint x: 713, startPoint y: 231, endPoint x: 713, endPoint y: 220, distance: 11.0
click at [713, 230] on div "Nouvelles demandes Vous n'avez pas de nouvelle demande" at bounding box center [463, 252] width 712 height 64
click at [688, 117] on button "Créer un cahier des charges" at bounding box center [728, 119] width 142 height 24
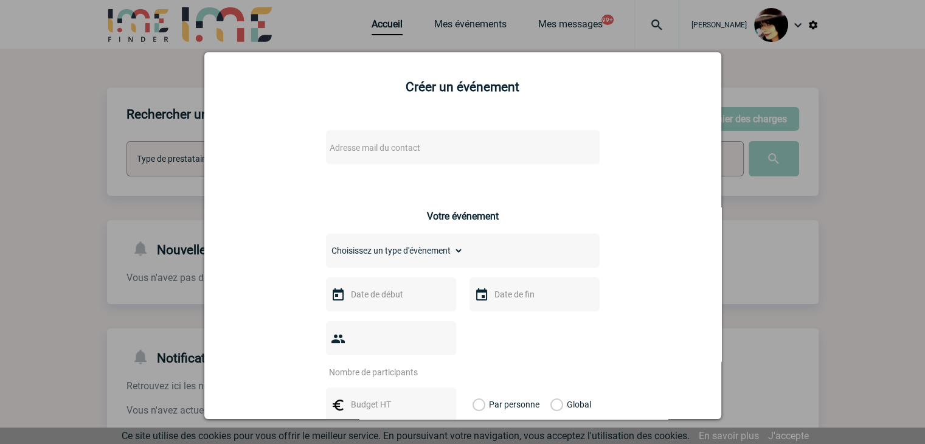
click at [861, 304] on div at bounding box center [462, 222] width 925 height 444
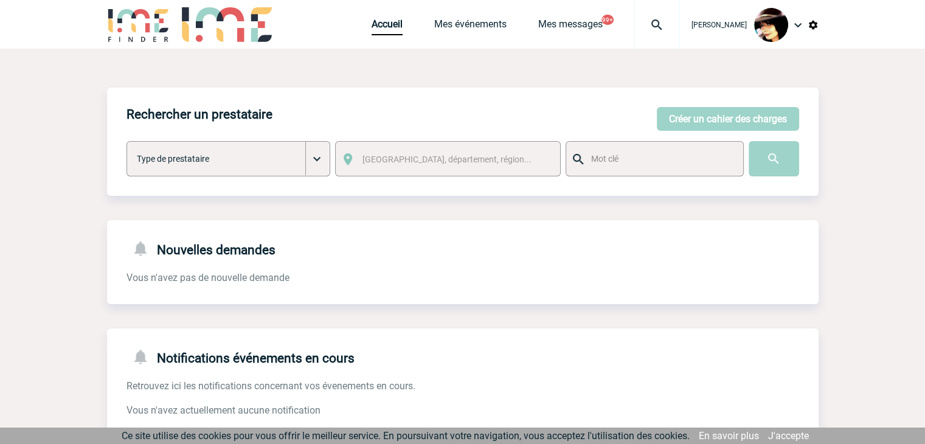
click at [650, 27] on img at bounding box center [657, 25] width 44 height 15
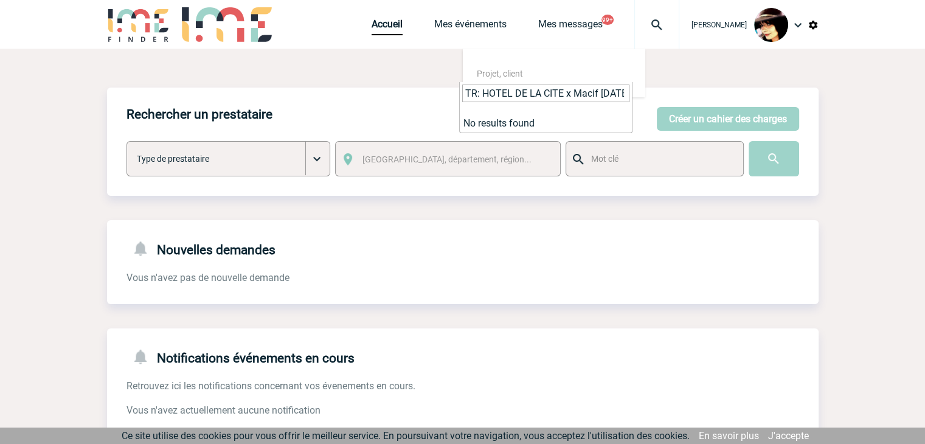
scroll to position [0, 144]
drag, startPoint x: 466, startPoint y: 93, endPoint x: 934, endPoint y: 74, distance: 468.1
click at [925, 74] on html "[PERSON_NAME] Accueil Mes événements 99+" at bounding box center [462, 222] width 925 height 444
paste input "search"
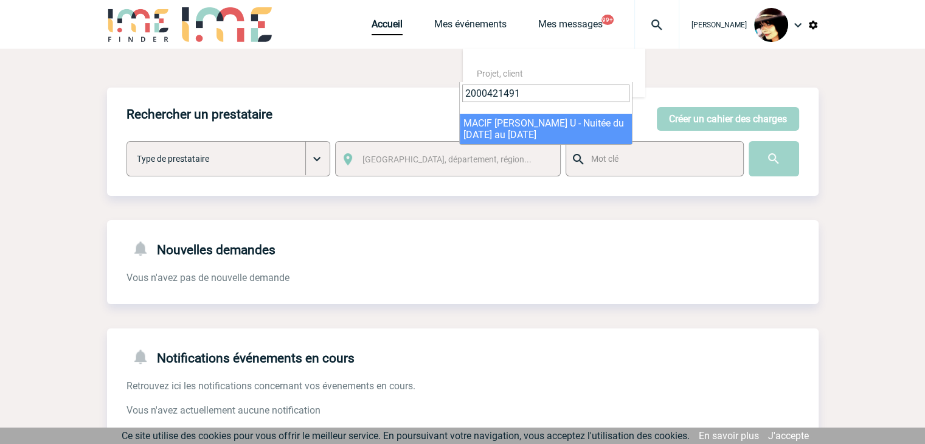
type input "2000421491"
select select "20992"
